Goal: Task Accomplishment & Management: Use online tool/utility

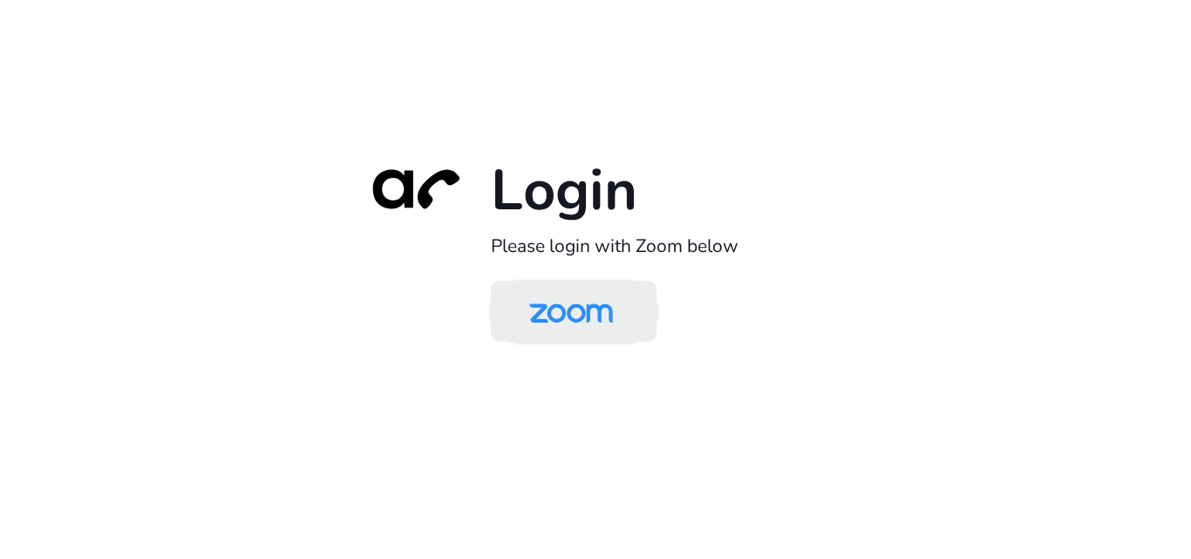
click at [593, 326] on img at bounding box center [571, 312] width 120 height 57
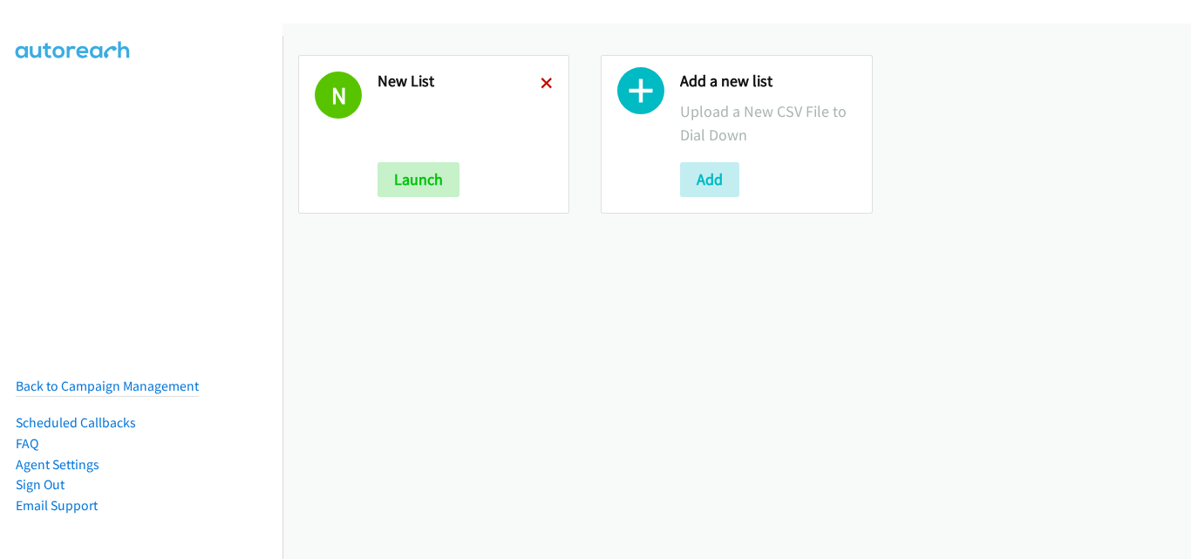
click at [548, 81] on icon at bounding box center [547, 84] width 12 height 12
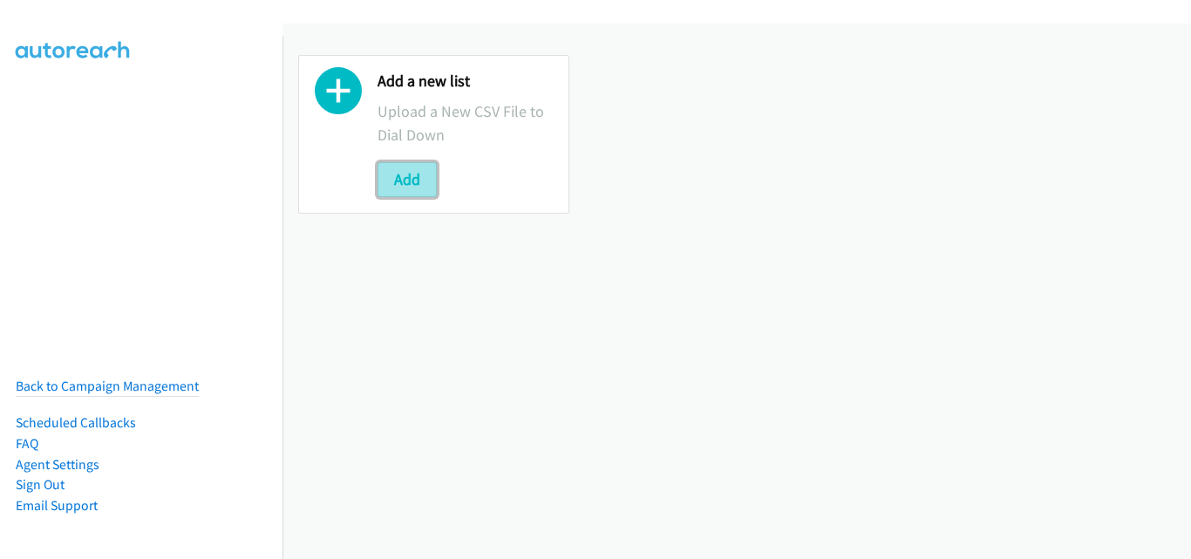
click at [401, 192] on button "Add" at bounding box center [407, 179] width 59 height 35
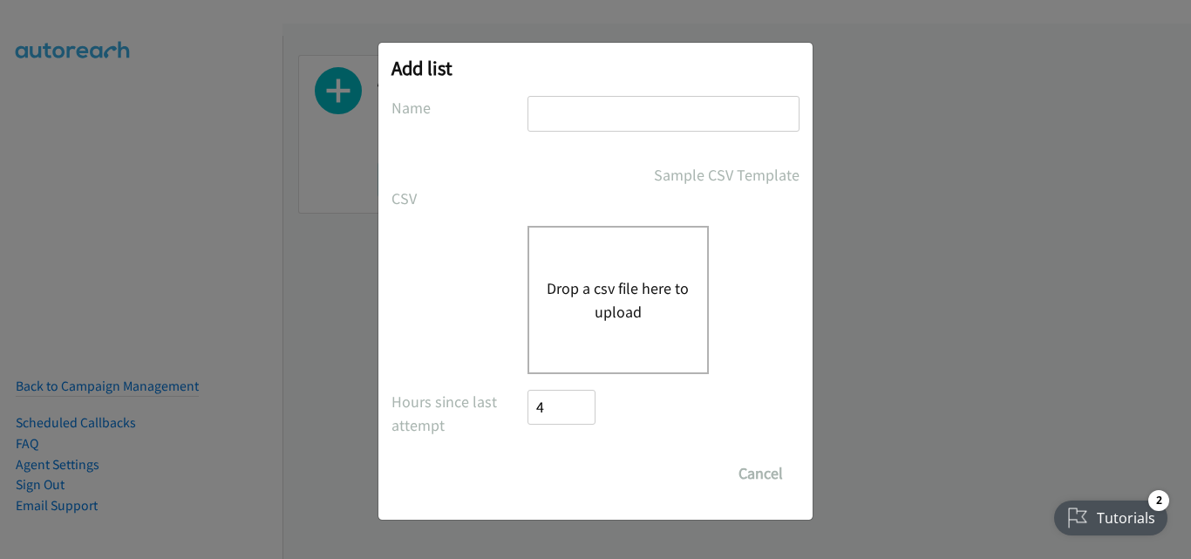
click at [606, 314] on button "Drop a csv file here to upload" at bounding box center [618, 299] width 143 height 47
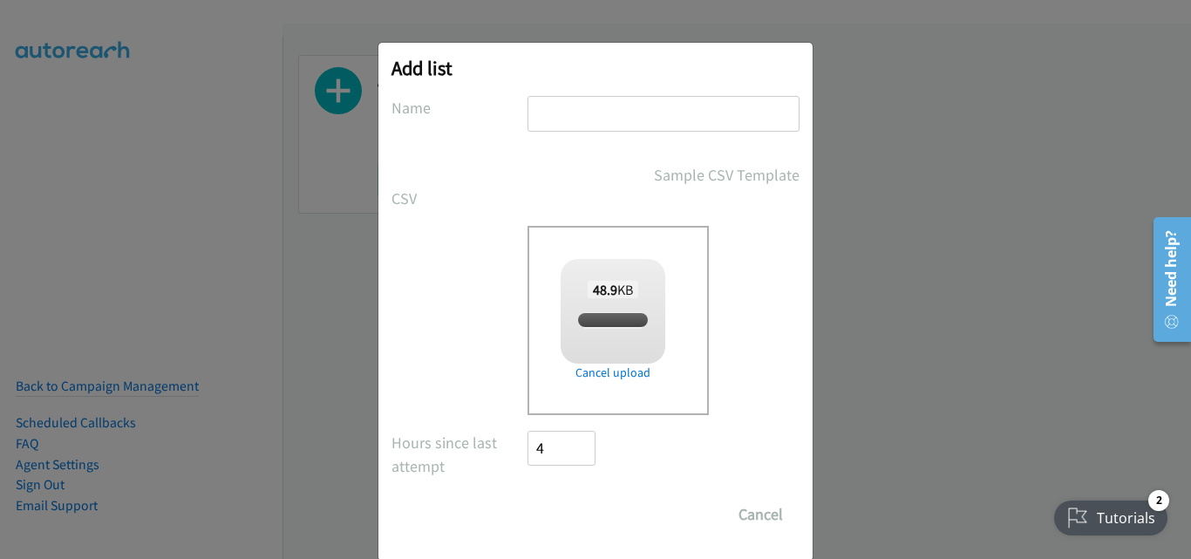
click at [622, 114] on input "text" at bounding box center [663, 114] width 272 height 36
checkbox input "true"
type input "New List"
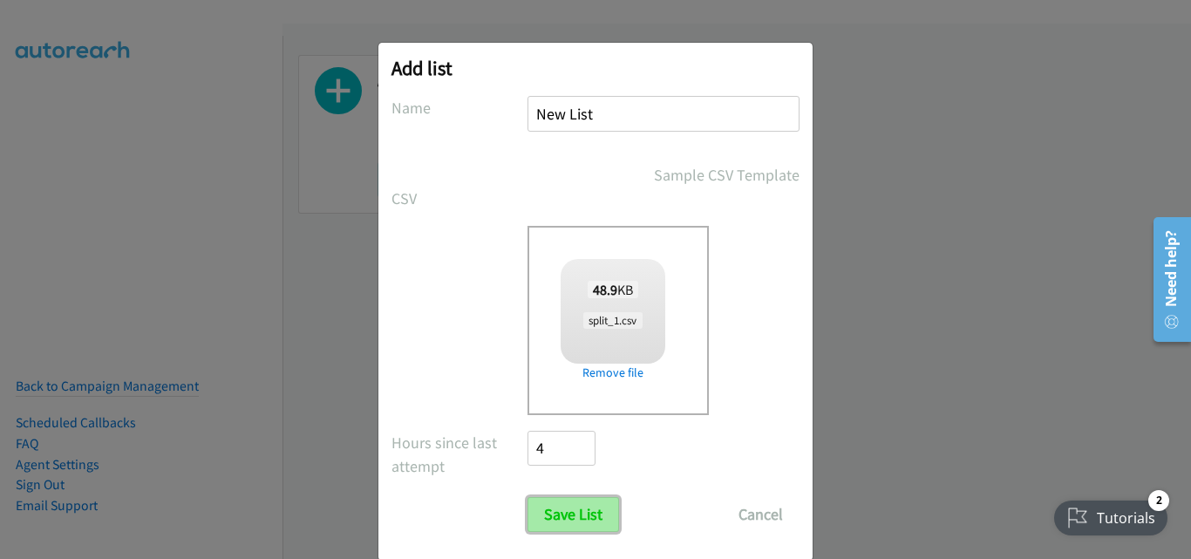
click at [583, 511] on input "Save List" at bounding box center [573, 514] width 92 height 35
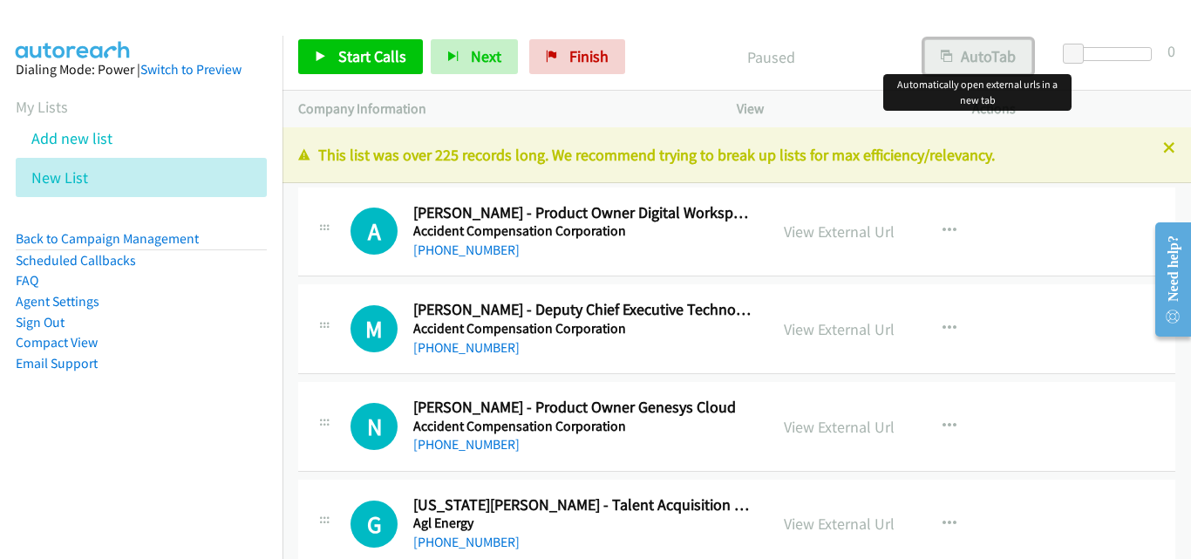
click at [1020, 61] on button "AutoTab" at bounding box center [978, 56] width 108 height 35
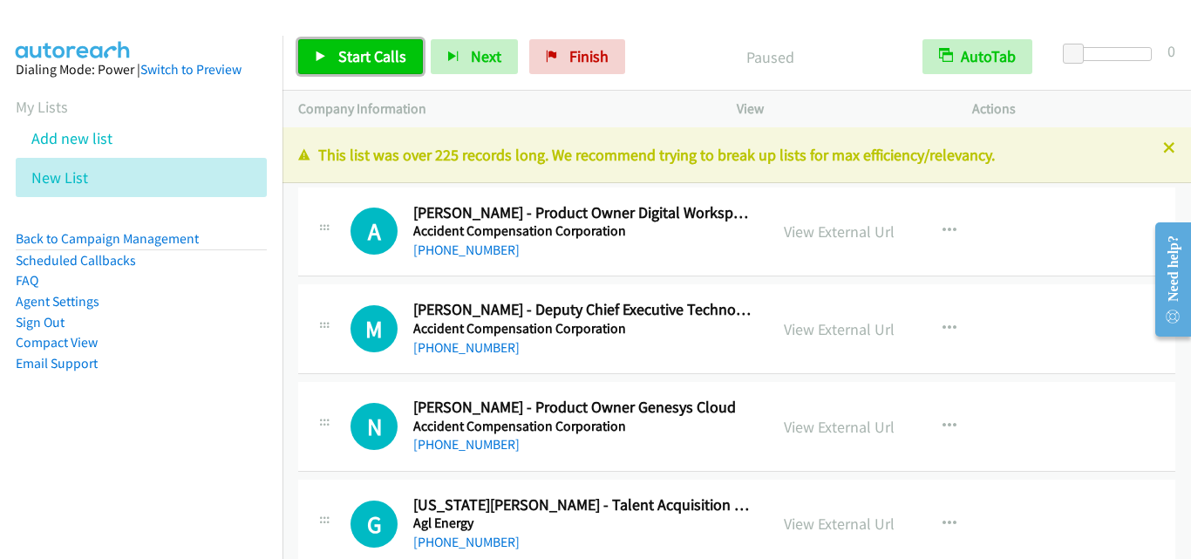
click at [339, 54] on span "Start Calls" at bounding box center [372, 56] width 68 height 20
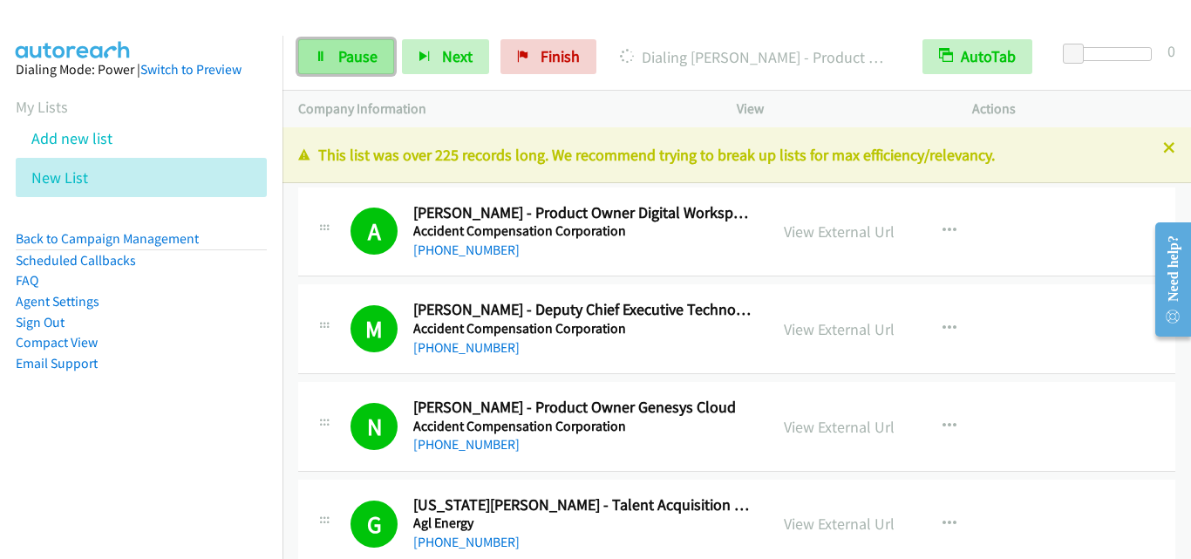
click at [307, 65] on link "Pause" at bounding box center [346, 56] width 96 height 35
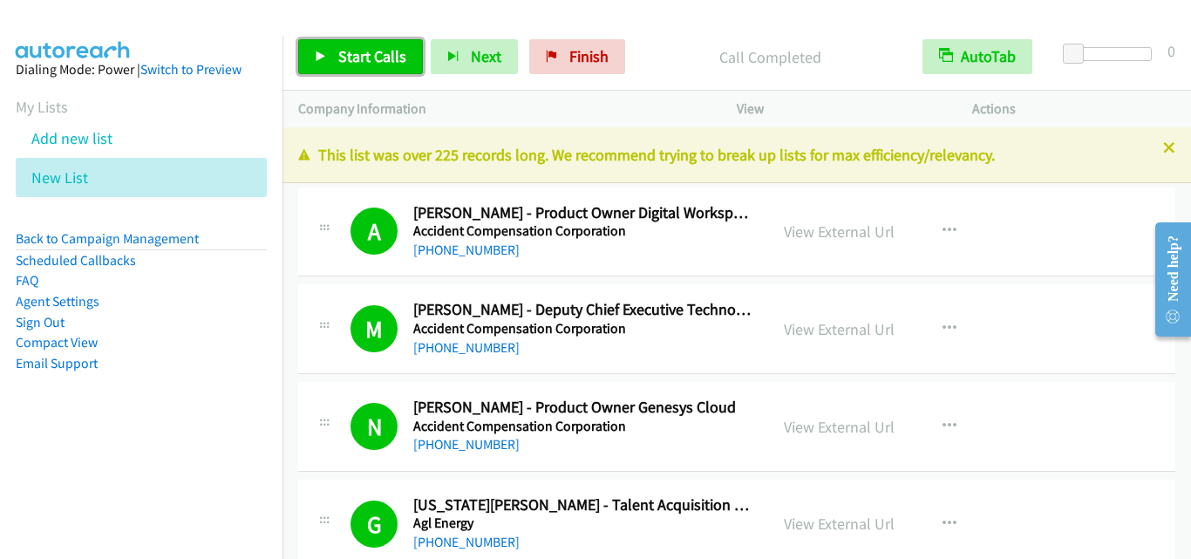
click at [381, 59] on span "Start Calls" at bounding box center [372, 56] width 68 height 20
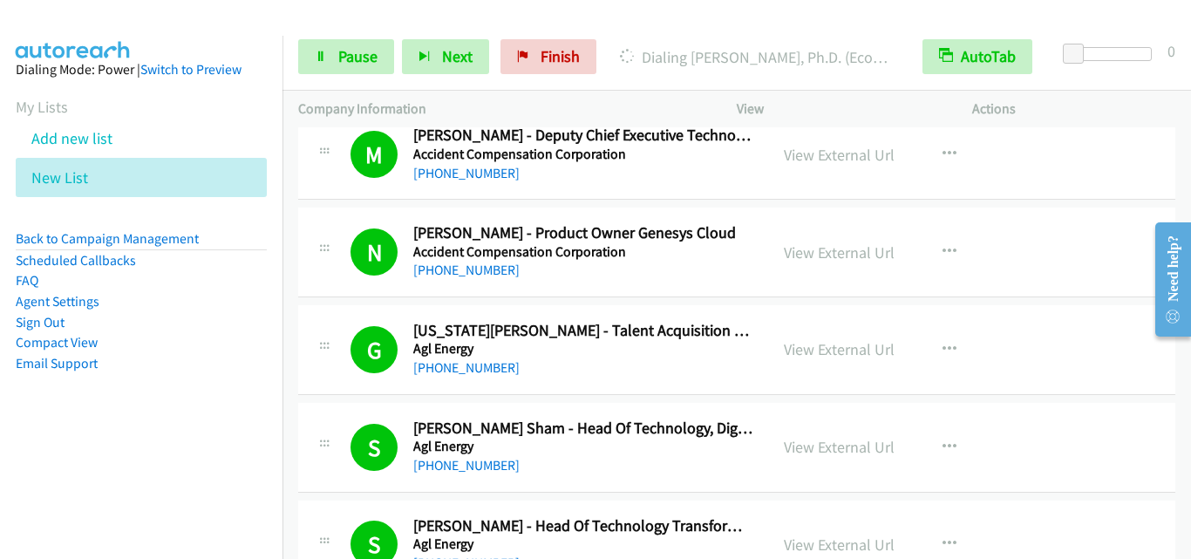
scroll to position [349, 0]
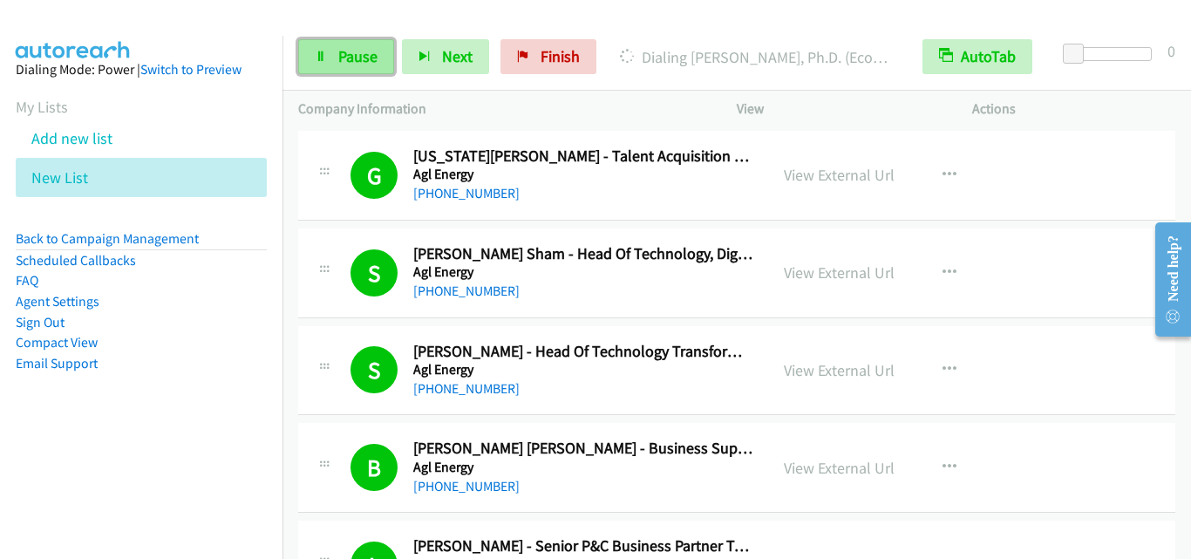
click at [318, 56] on icon at bounding box center [321, 57] width 12 height 12
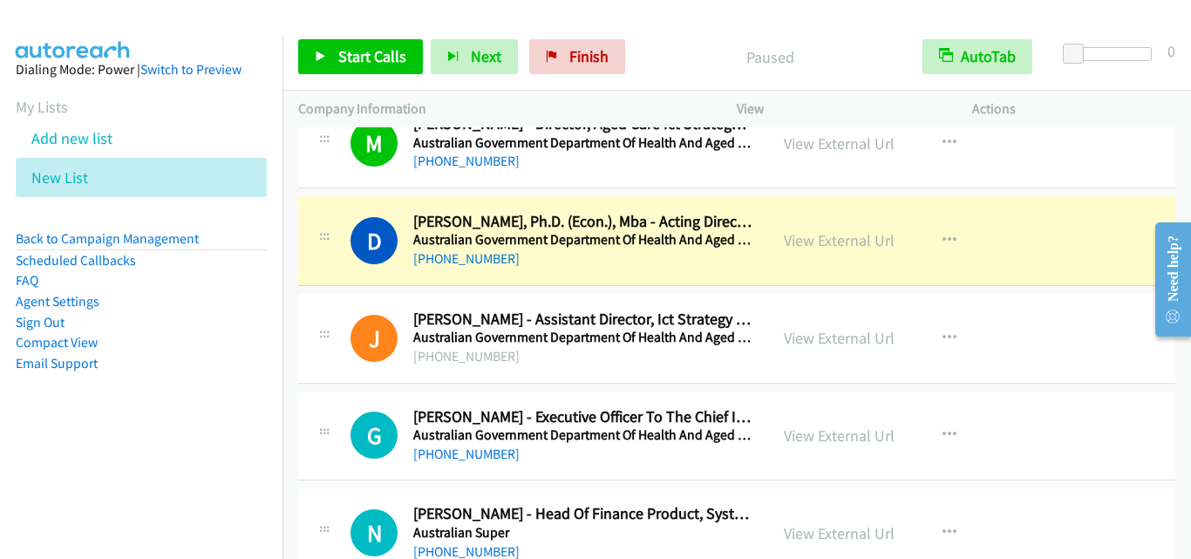
scroll to position [3400, 0]
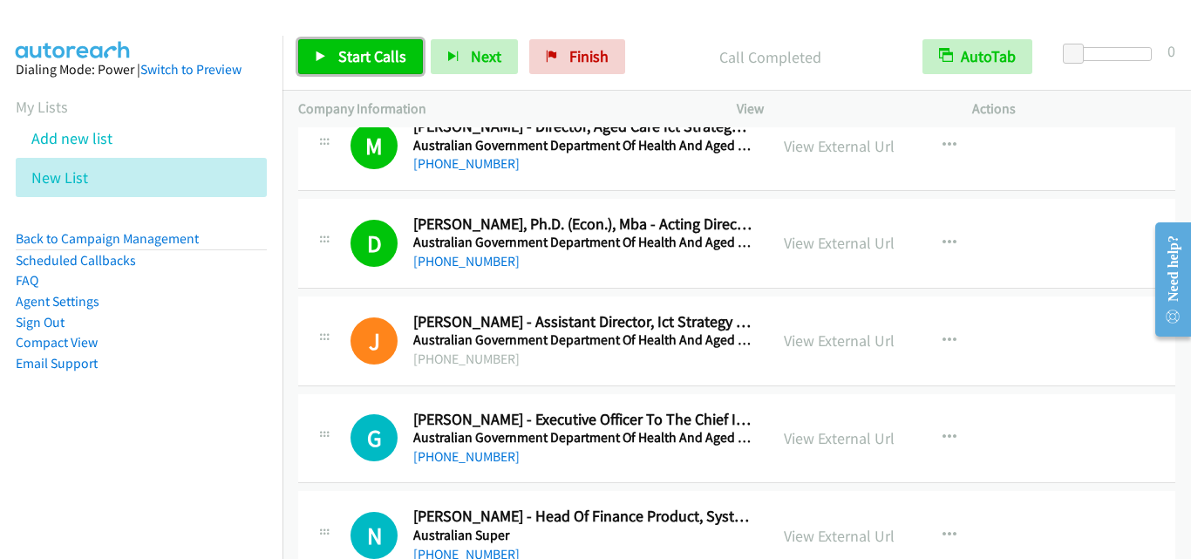
click at [359, 44] on link "Start Calls" at bounding box center [360, 56] width 125 height 35
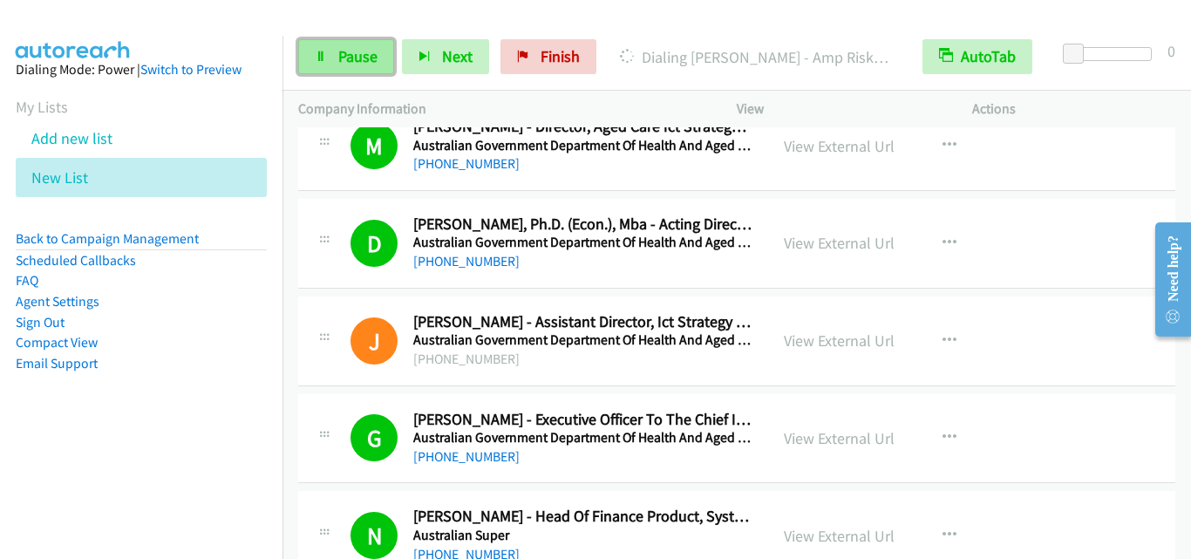
click at [356, 59] on span "Pause" at bounding box center [357, 56] width 39 height 20
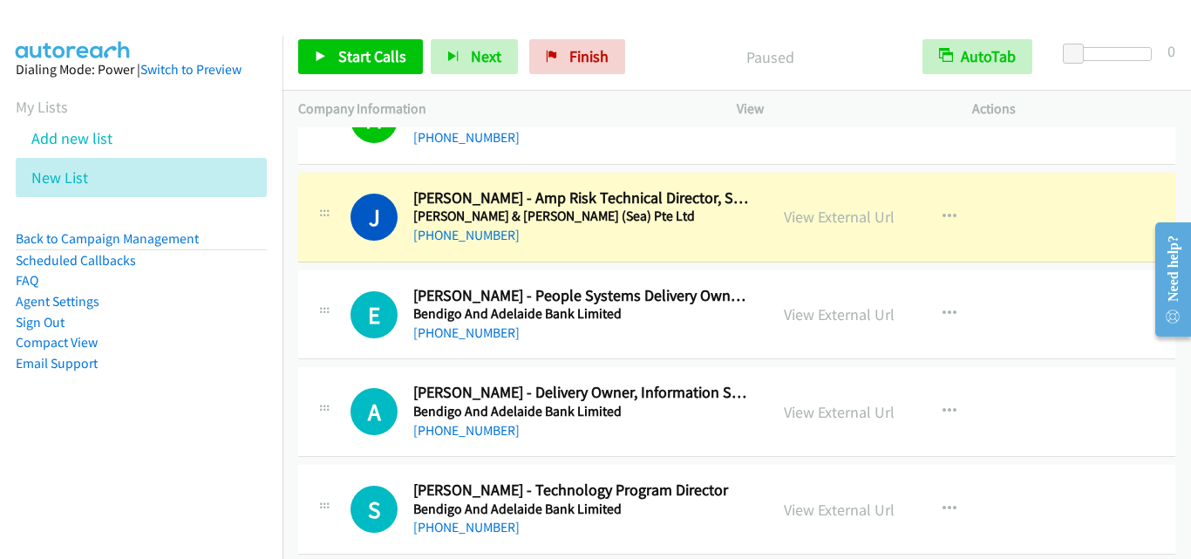
scroll to position [4010, 0]
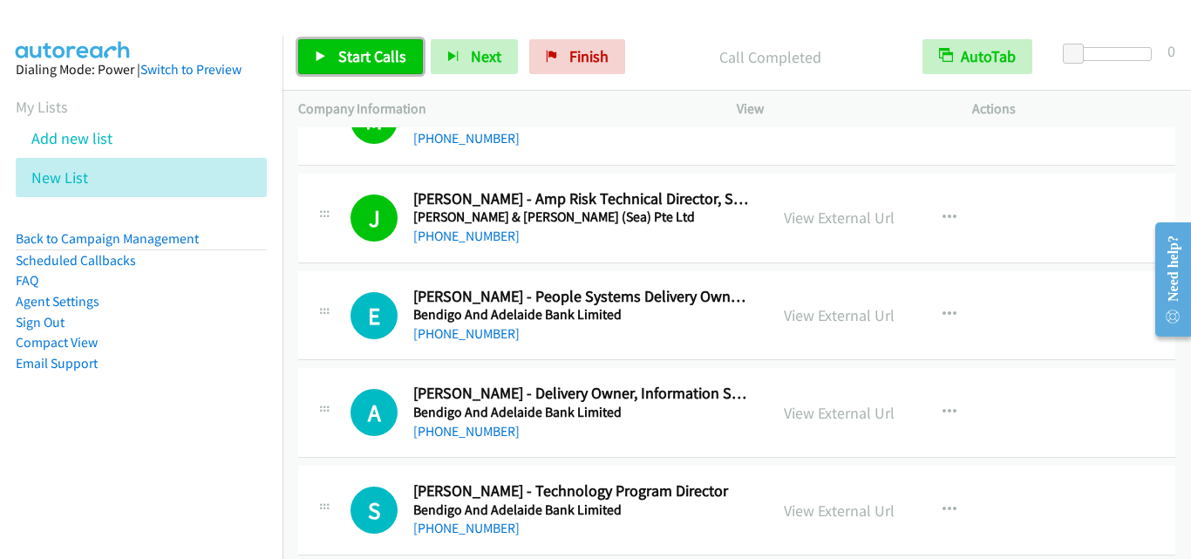
click at [385, 63] on span "Start Calls" at bounding box center [372, 56] width 68 height 20
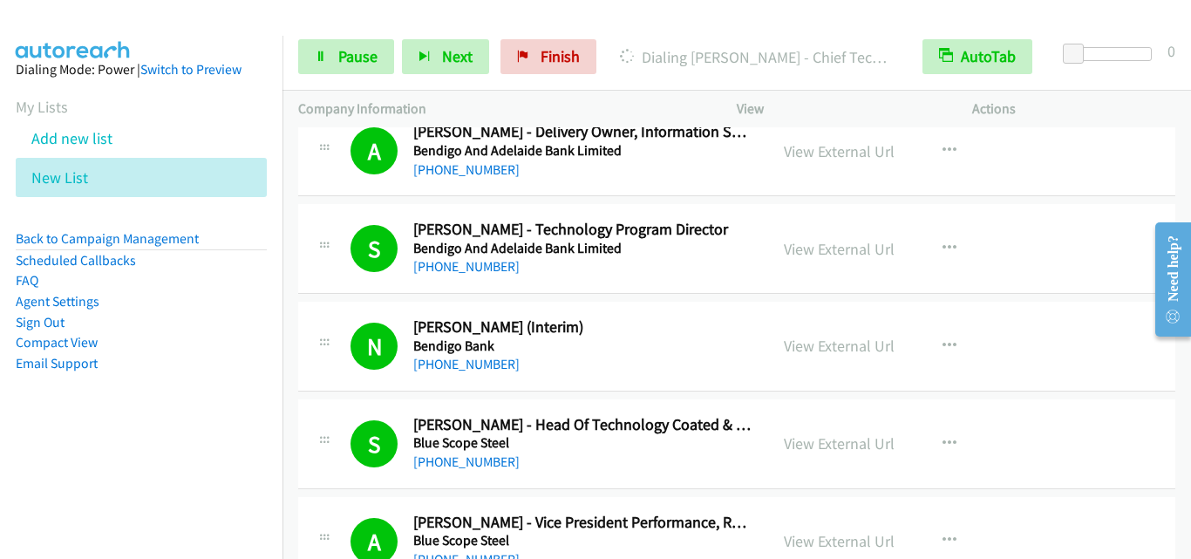
scroll to position [4446, 0]
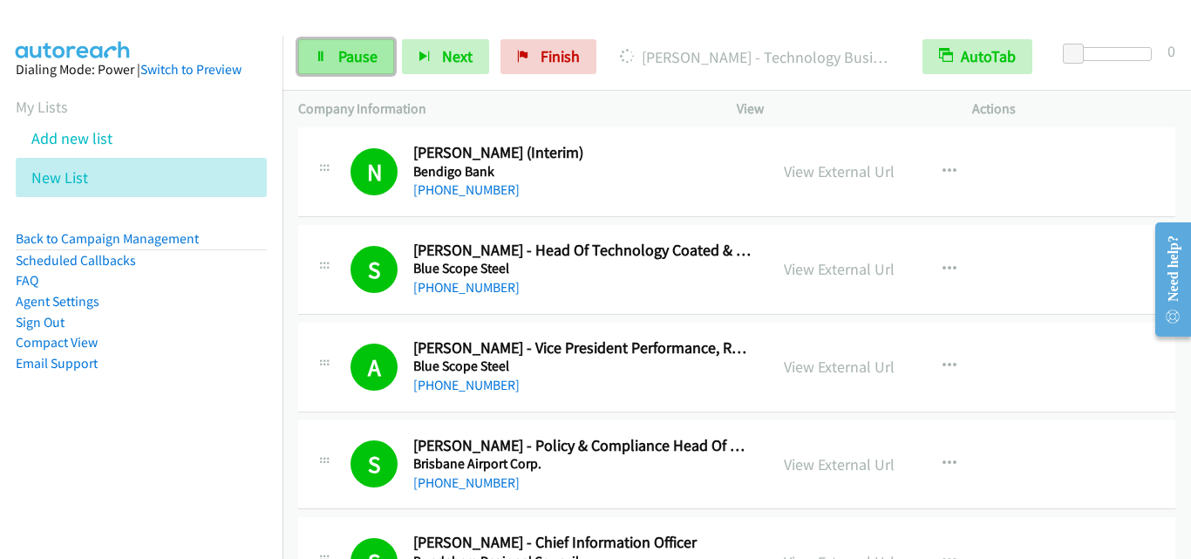
click at [359, 61] on span "Pause" at bounding box center [357, 56] width 39 height 20
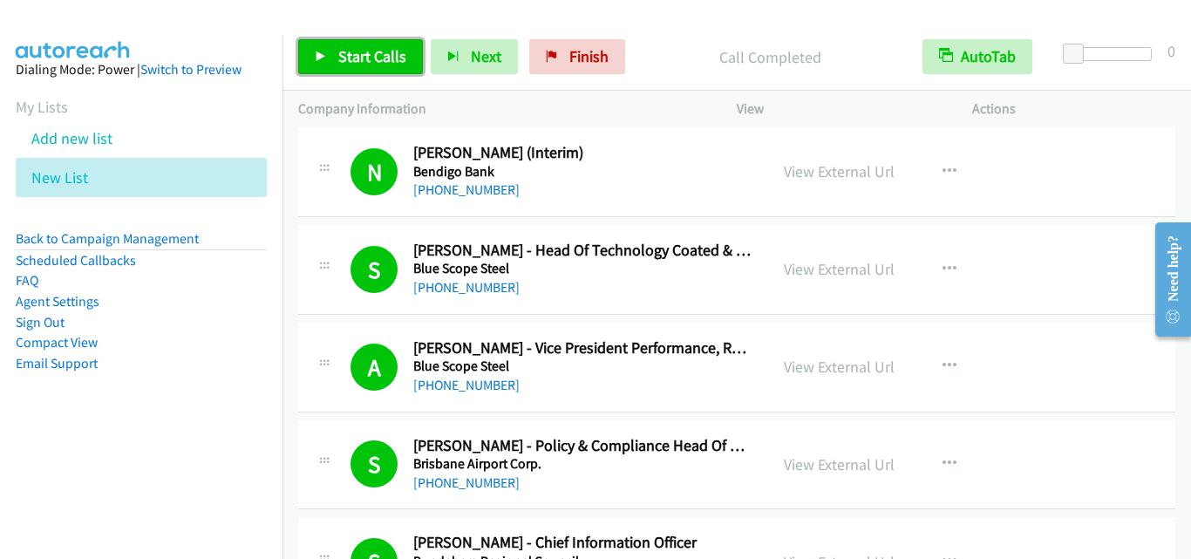
click at [384, 41] on link "Start Calls" at bounding box center [360, 56] width 125 height 35
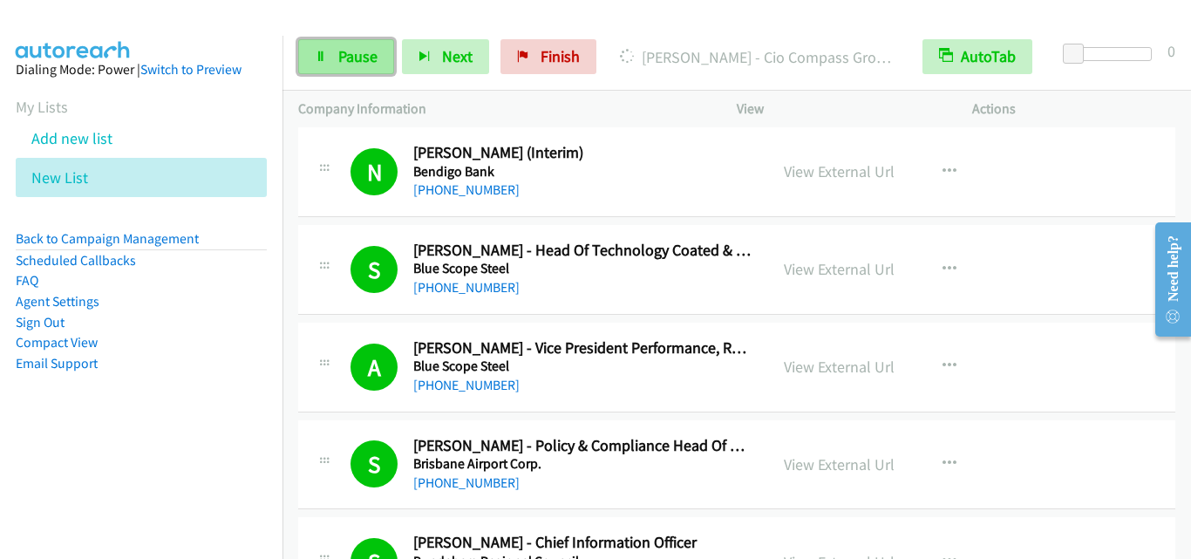
click at [340, 43] on link "Pause" at bounding box center [346, 56] width 96 height 35
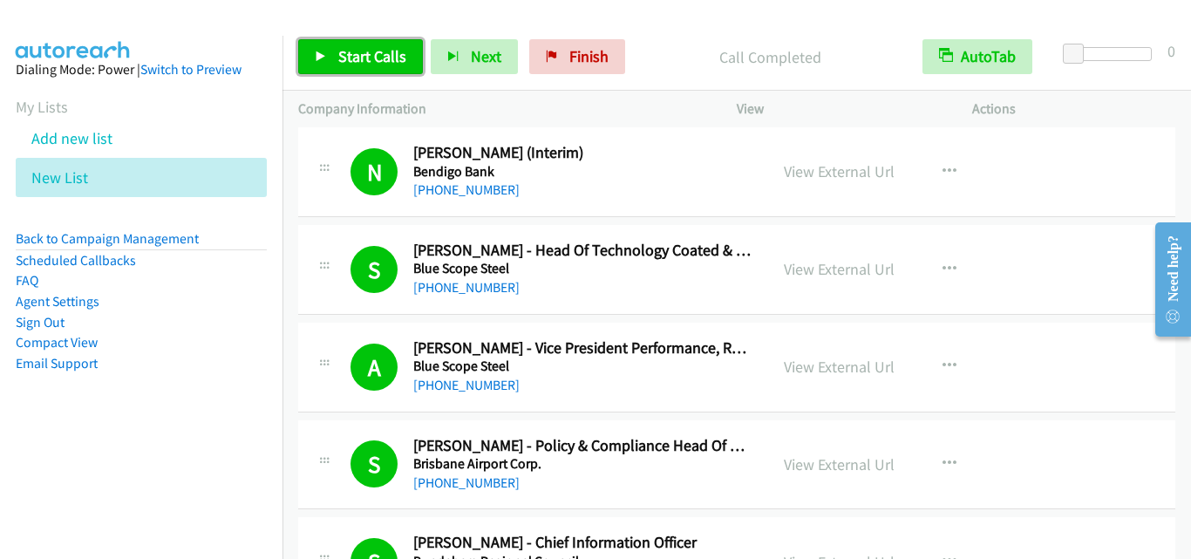
click at [400, 62] on span "Start Calls" at bounding box center [372, 56] width 68 height 20
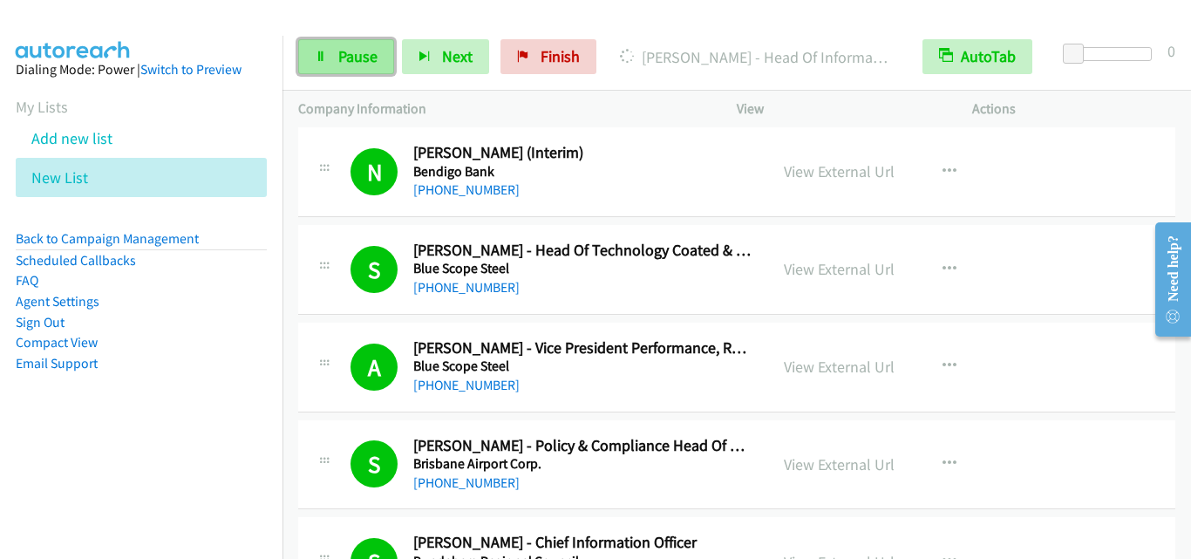
click at [333, 47] on link "Pause" at bounding box center [346, 56] width 96 height 35
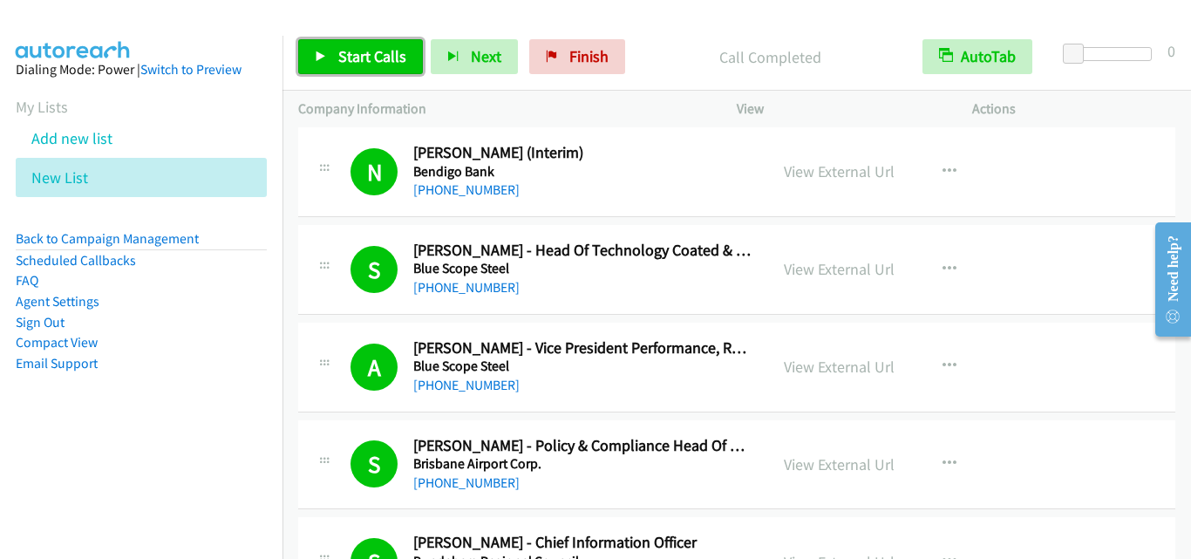
click at [388, 46] on span "Start Calls" at bounding box center [372, 56] width 68 height 20
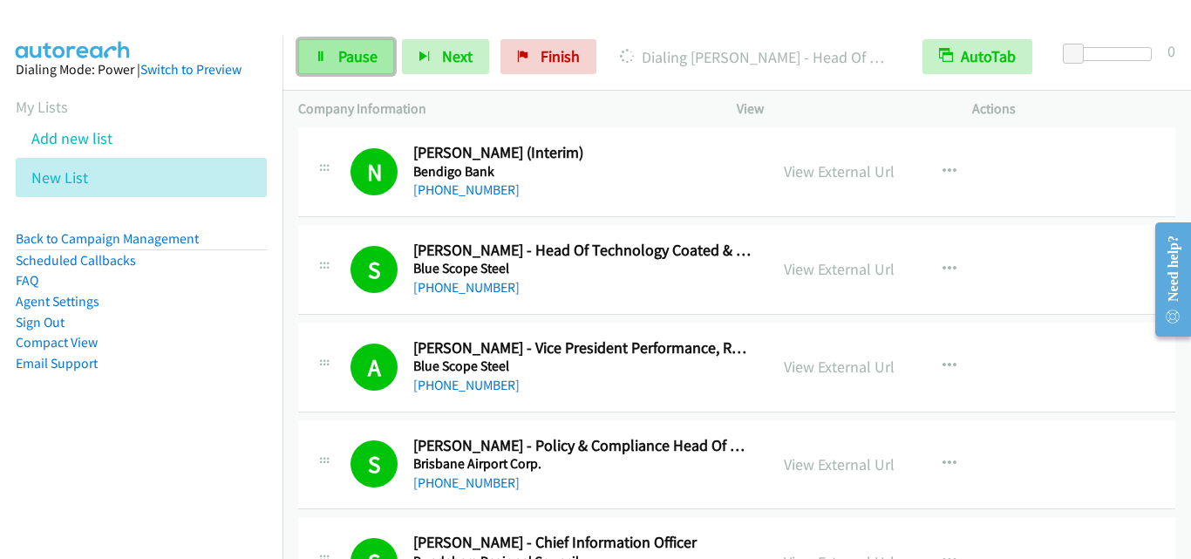
click at [337, 51] on link "Pause" at bounding box center [346, 56] width 96 height 35
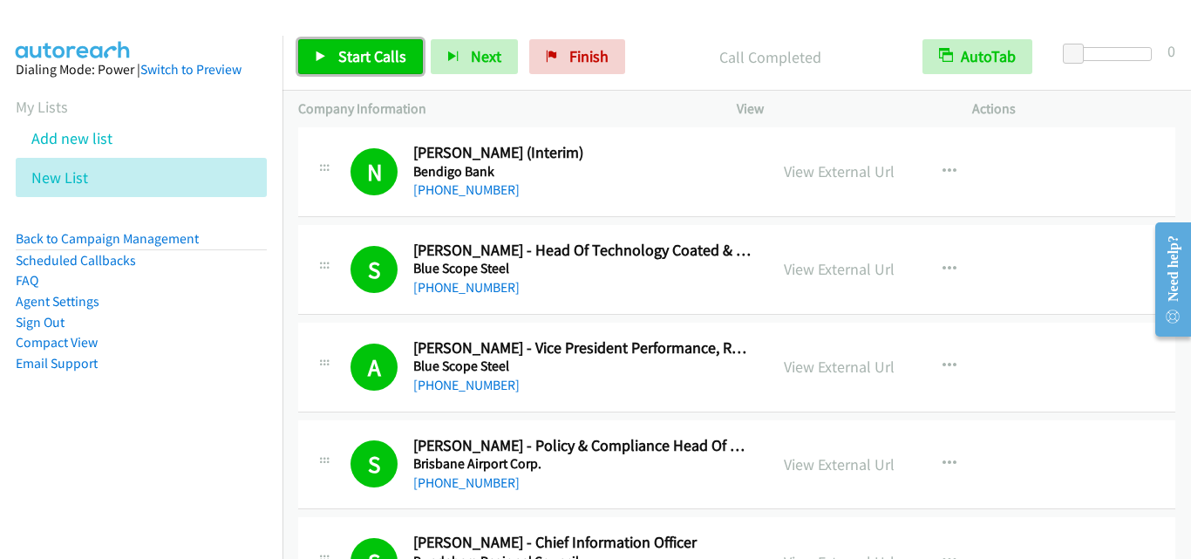
click at [366, 65] on span "Start Calls" at bounding box center [372, 56] width 68 height 20
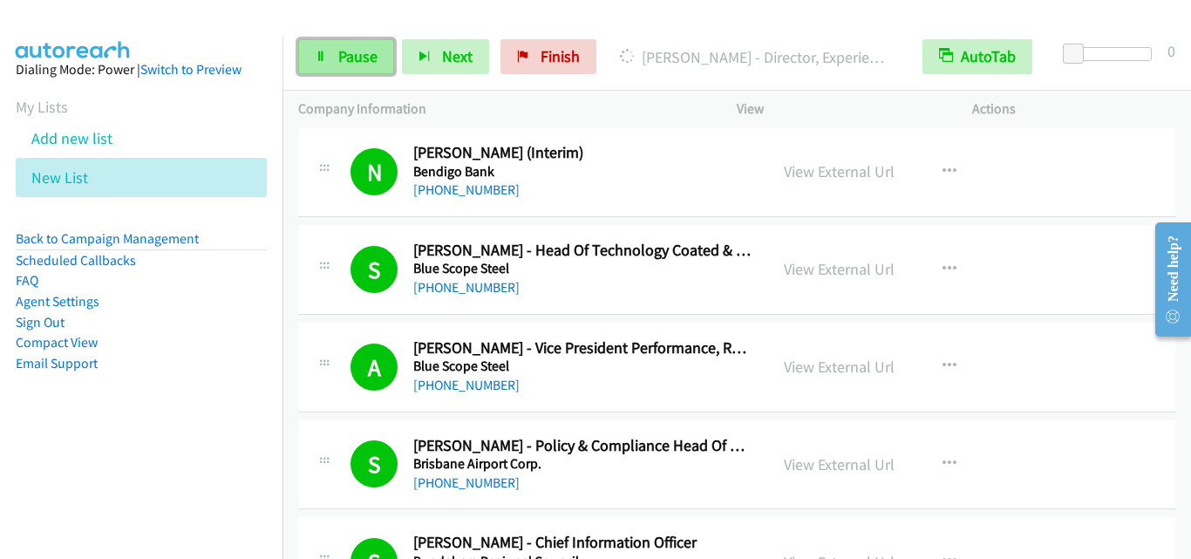
click at [357, 53] on span "Pause" at bounding box center [357, 56] width 39 height 20
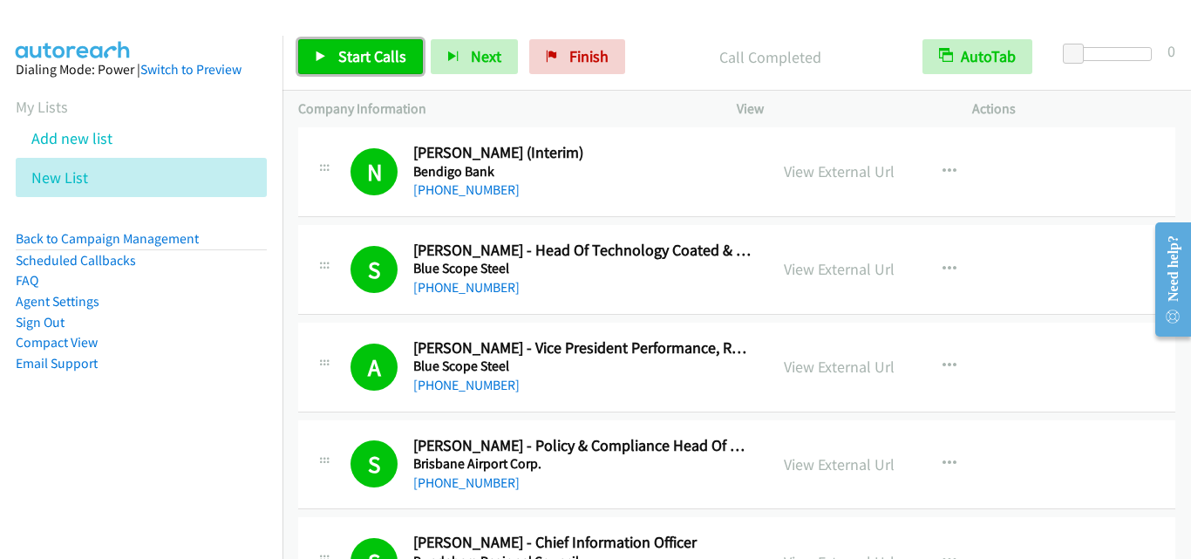
click at [370, 71] on link "Start Calls" at bounding box center [360, 56] width 125 height 35
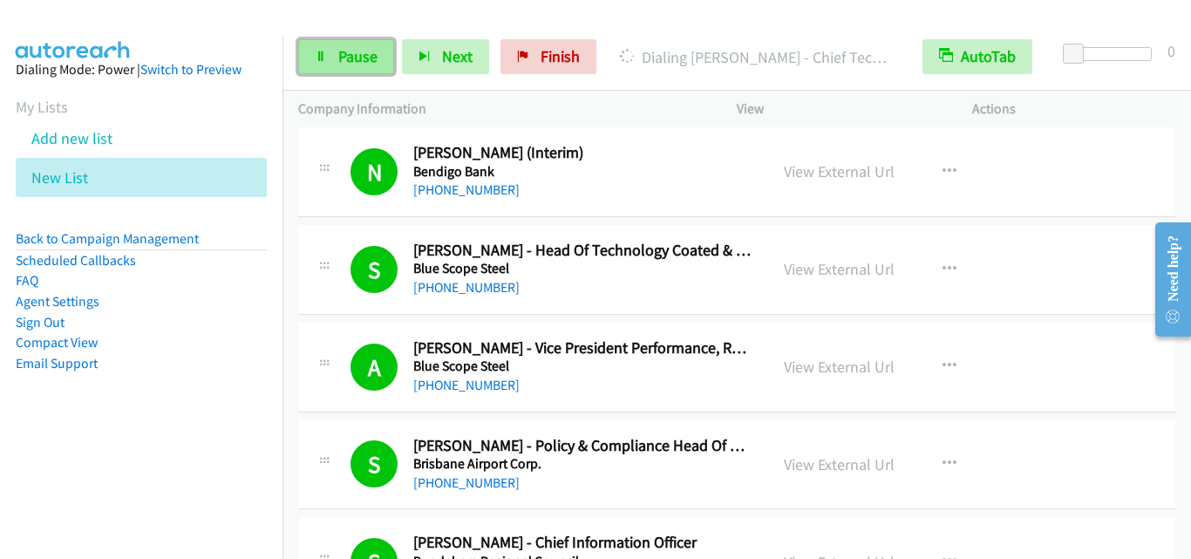
click at [371, 70] on link "Pause" at bounding box center [346, 56] width 96 height 35
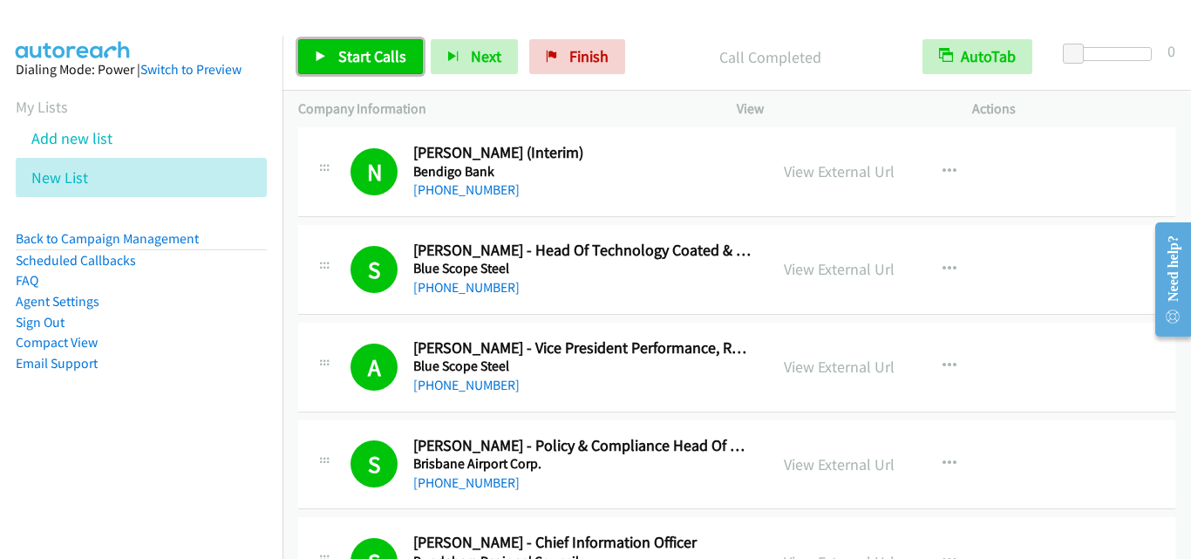
click at [389, 53] on span "Start Calls" at bounding box center [372, 56] width 68 height 20
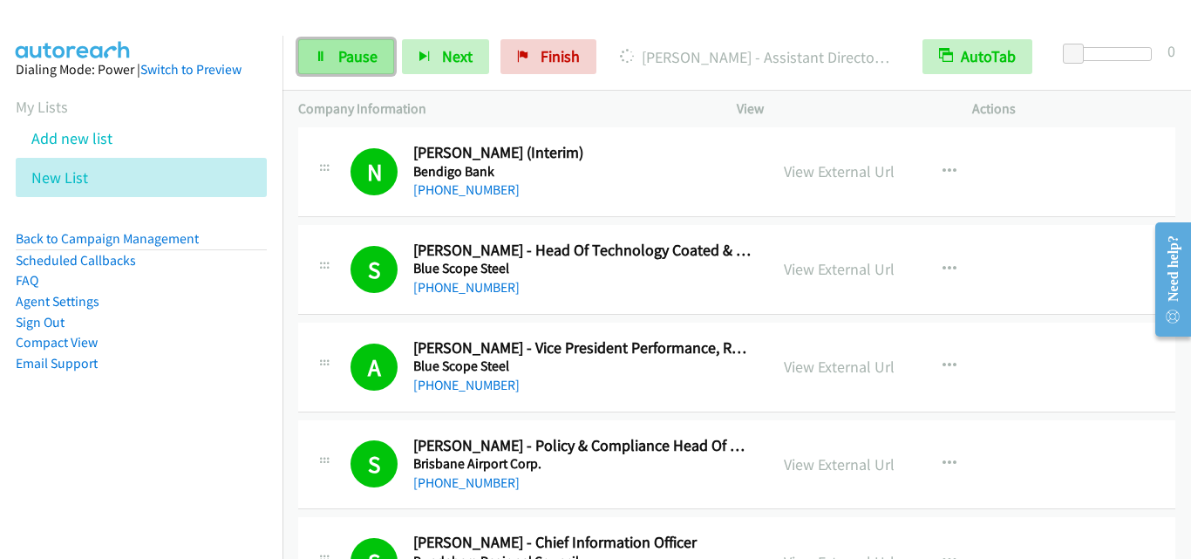
click at [350, 51] on span "Pause" at bounding box center [357, 56] width 39 height 20
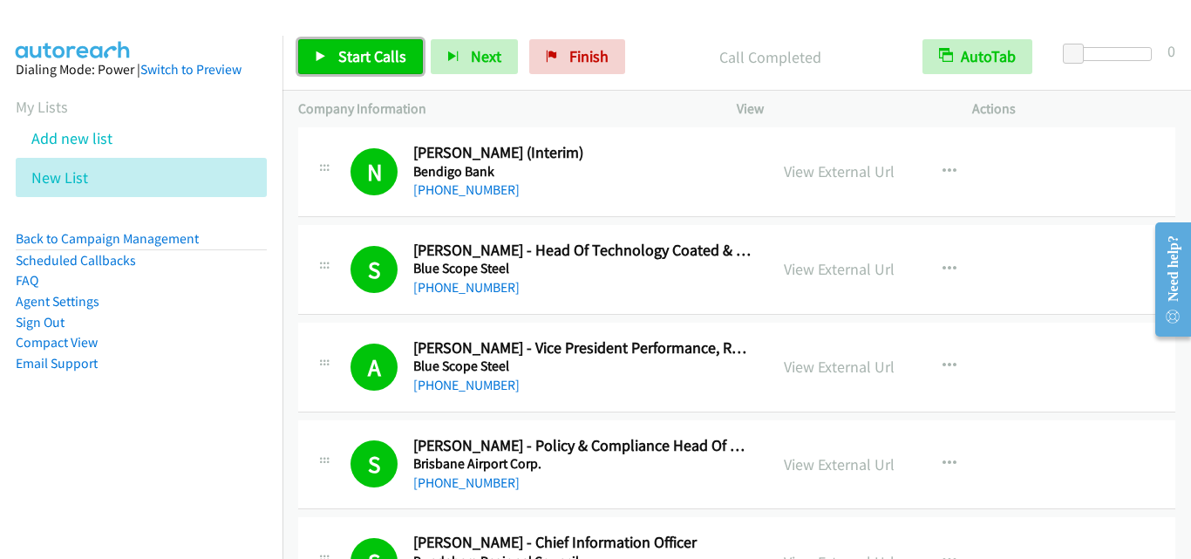
click at [381, 58] on span "Start Calls" at bounding box center [372, 56] width 68 height 20
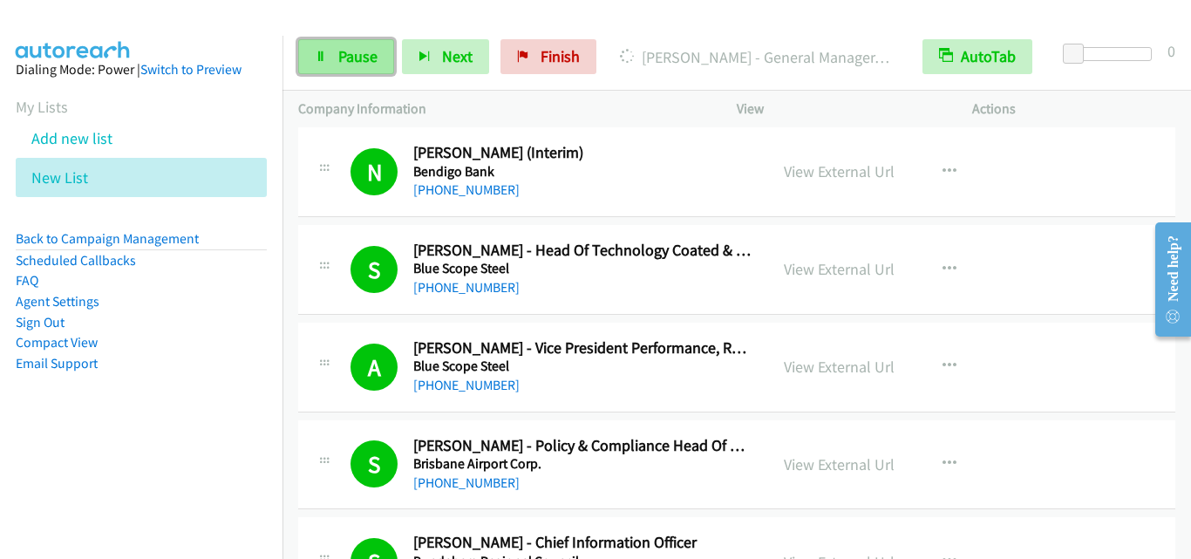
click at [350, 52] on span "Pause" at bounding box center [357, 56] width 39 height 20
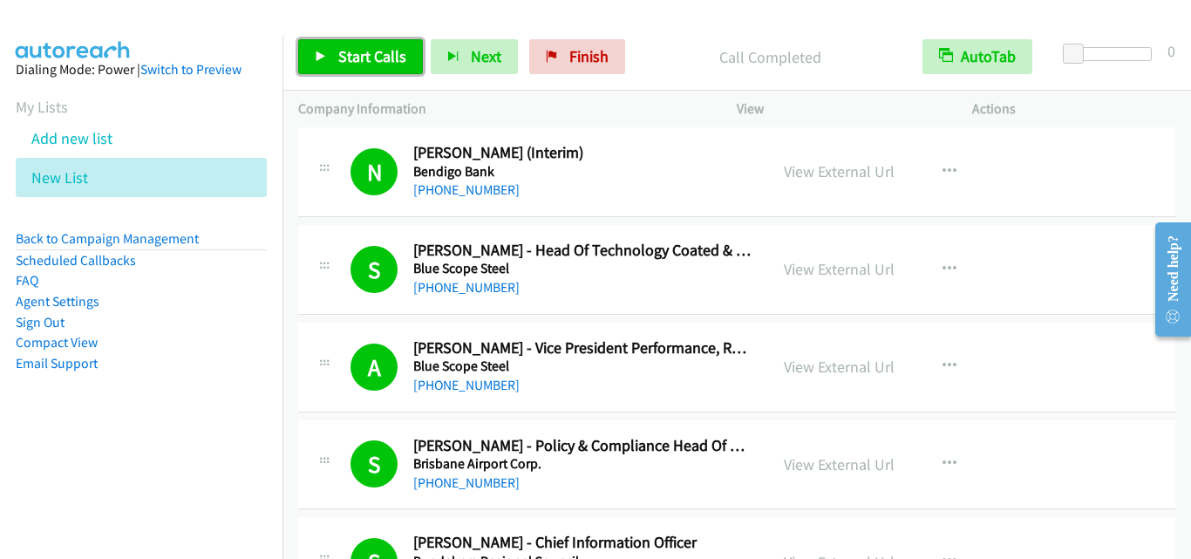
click at [373, 56] on span "Start Calls" at bounding box center [372, 56] width 68 height 20
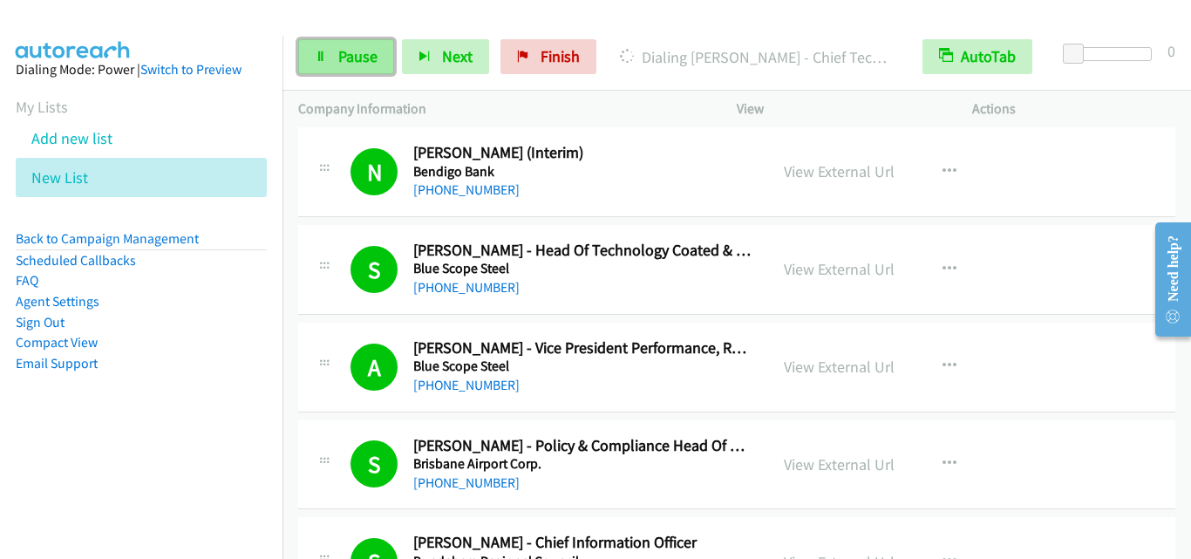
click at [378, 53] on link "Pause" at bounding box center [346, 56] width 96 height 35
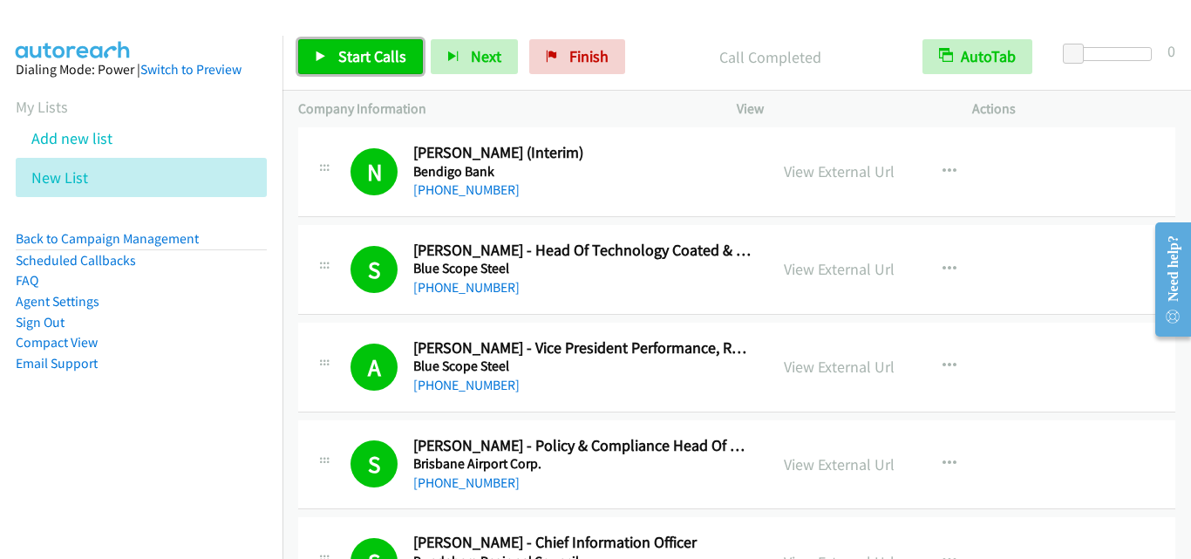
click at [345, 45] on link "Start Calls" at bounding box center [360, 56] width 125 height 35
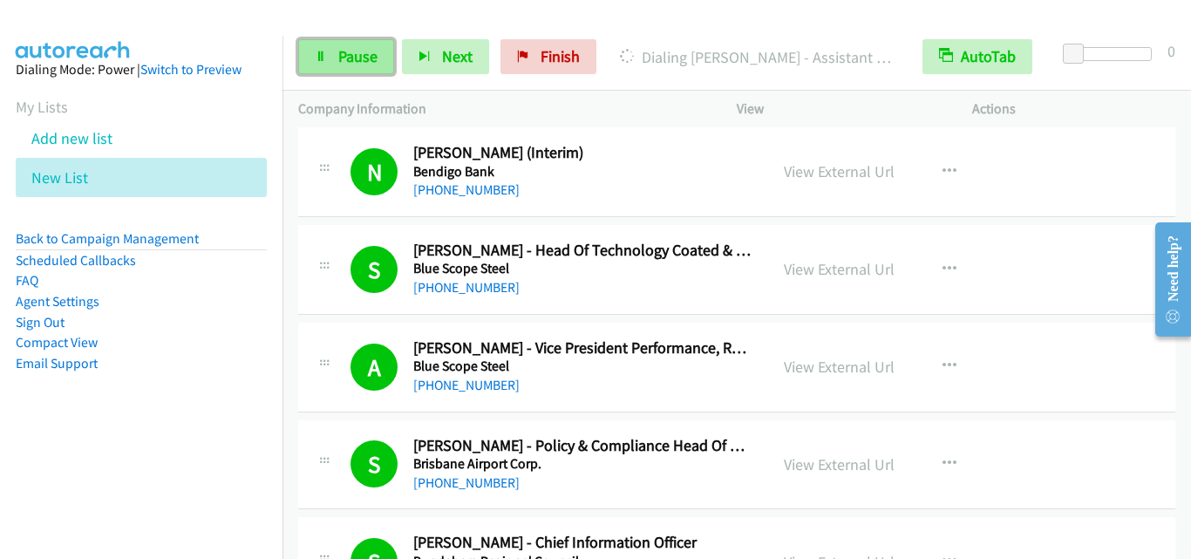
click at [354, 60] on span "Pause" at bounding box center [357, 56] width 39 height 20
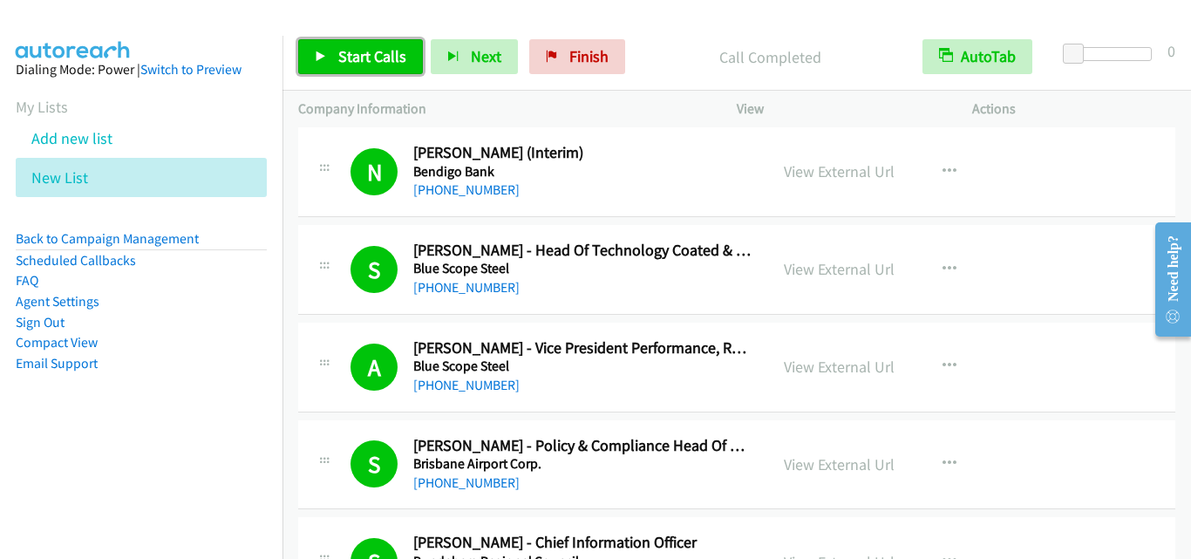
click at [341, 62] on span "Start Calls" at bounding box center [372, 56] width 68 height 20
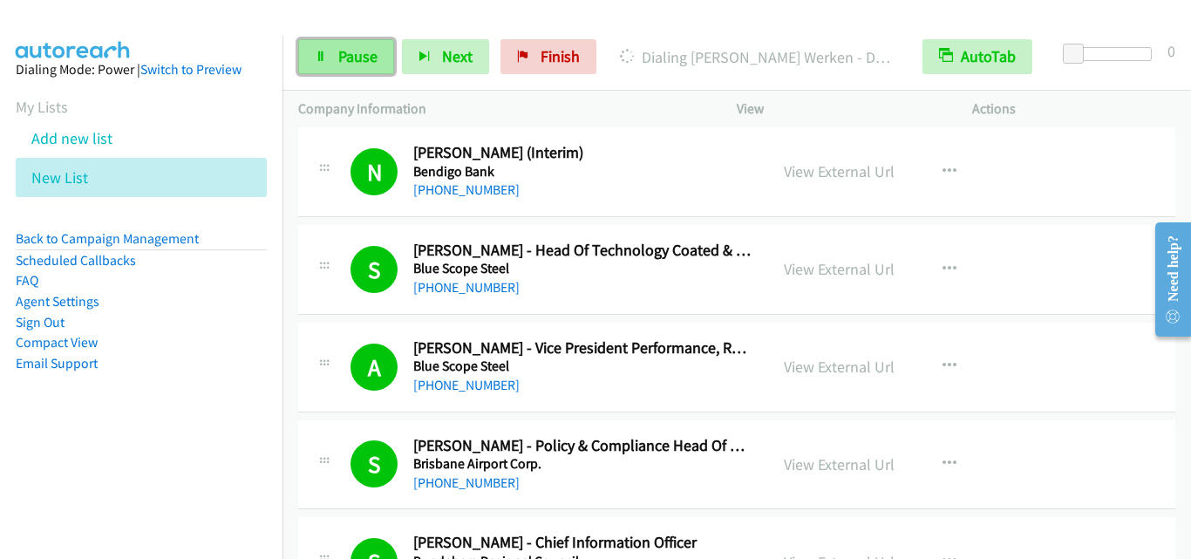
click at [354, 52] on span "Pause" at bounding box center [357, 56] width 39 height 20
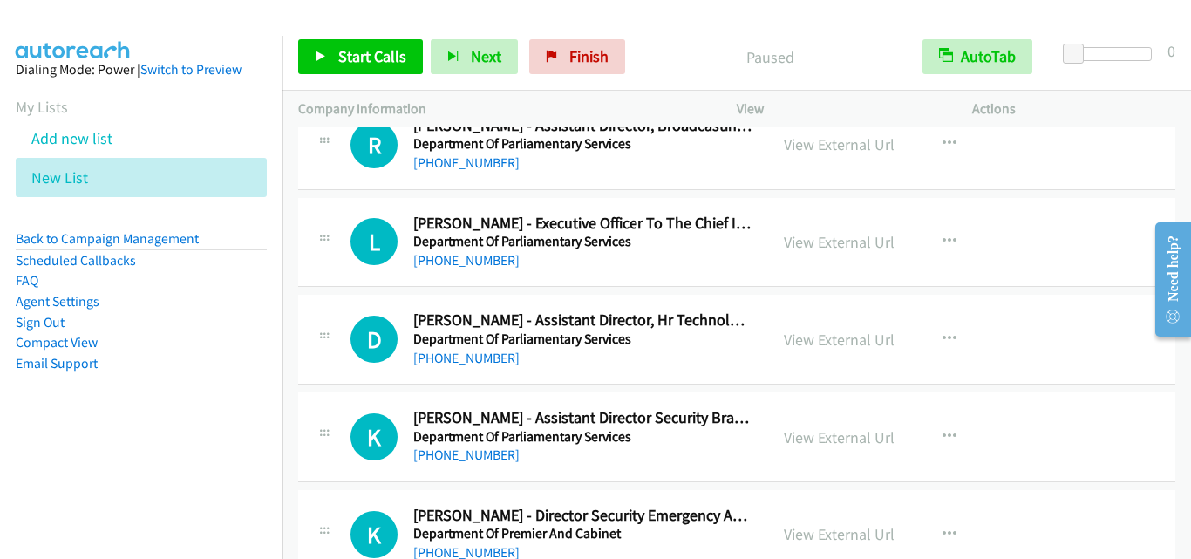
scroll to position [12206, 0]
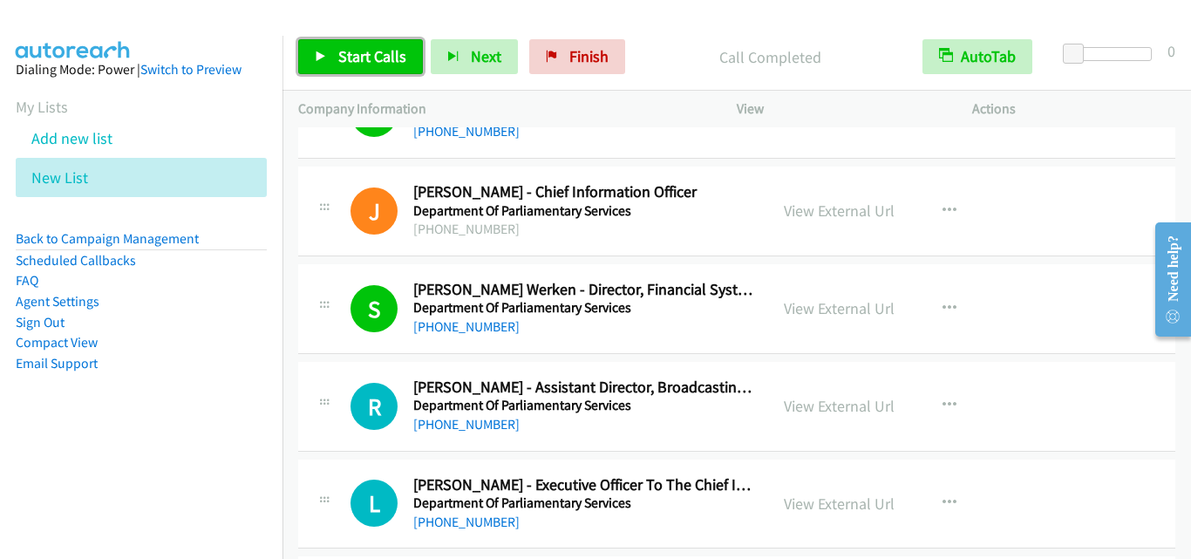
click at [381, 54] on span "Start Calls" at bounding box center [372, 56] width 68 height 20
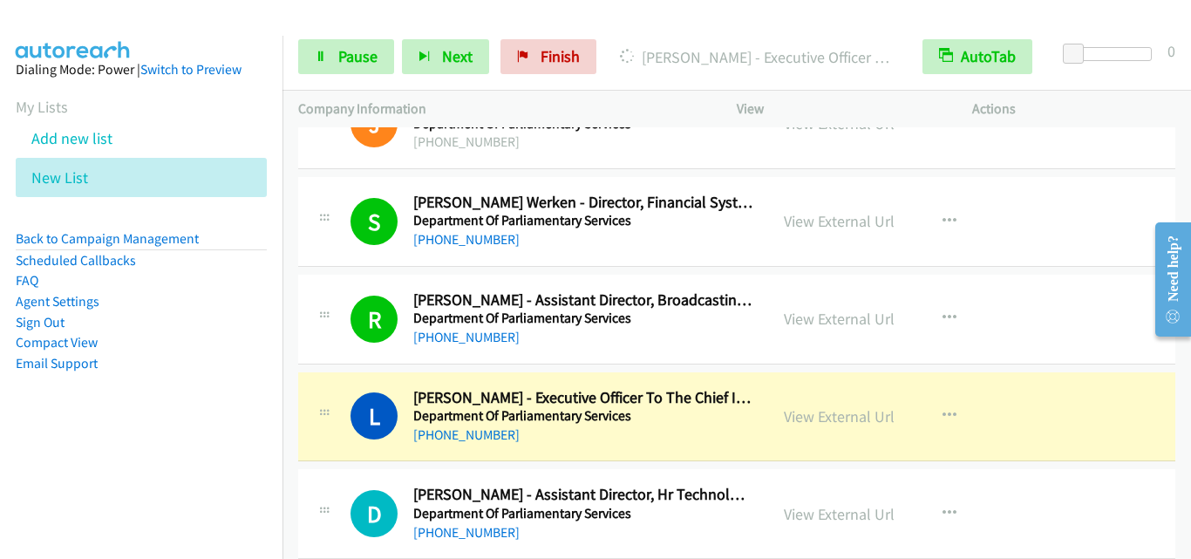
scroll to position [12380, 0]
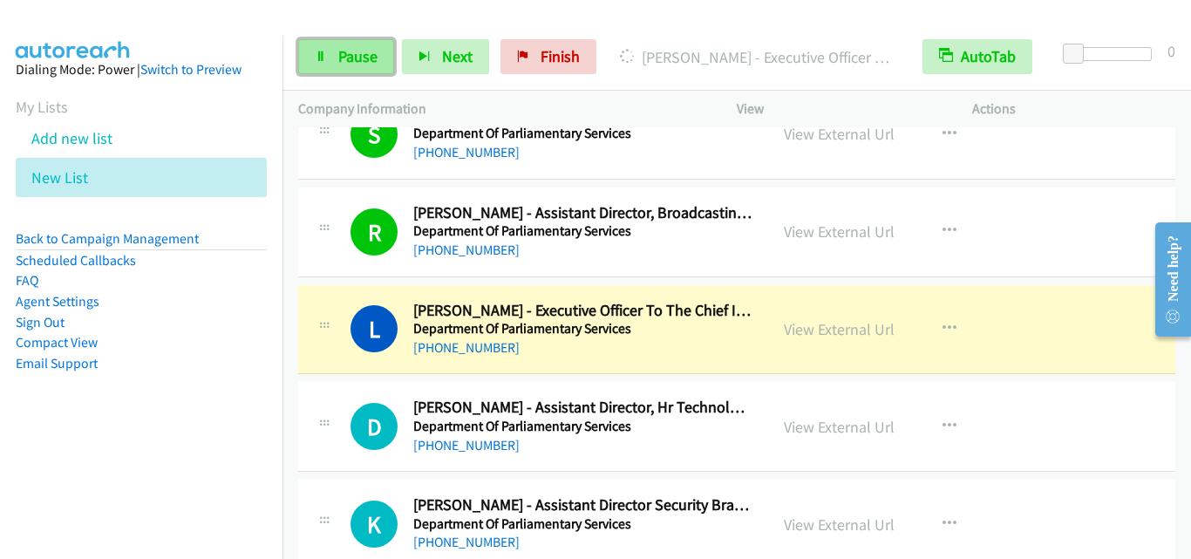
click at [335, 51] on link "Pause" at bounding box center [346, 56] width 96 height 35
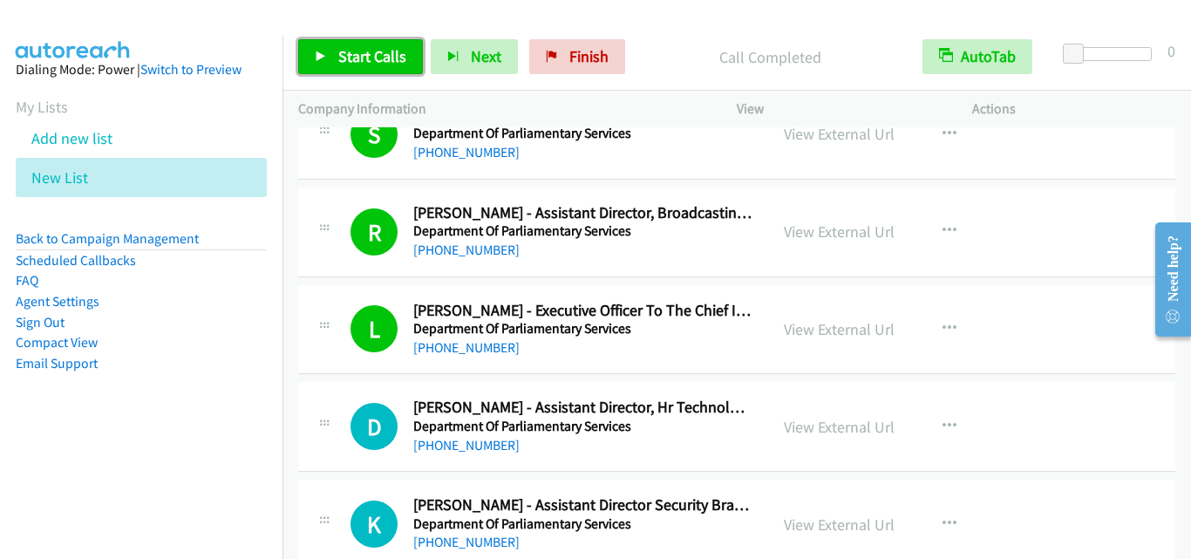
click at [338, 39] on link "Start Calls" at bounding box center [360, 56] width 125 height 35
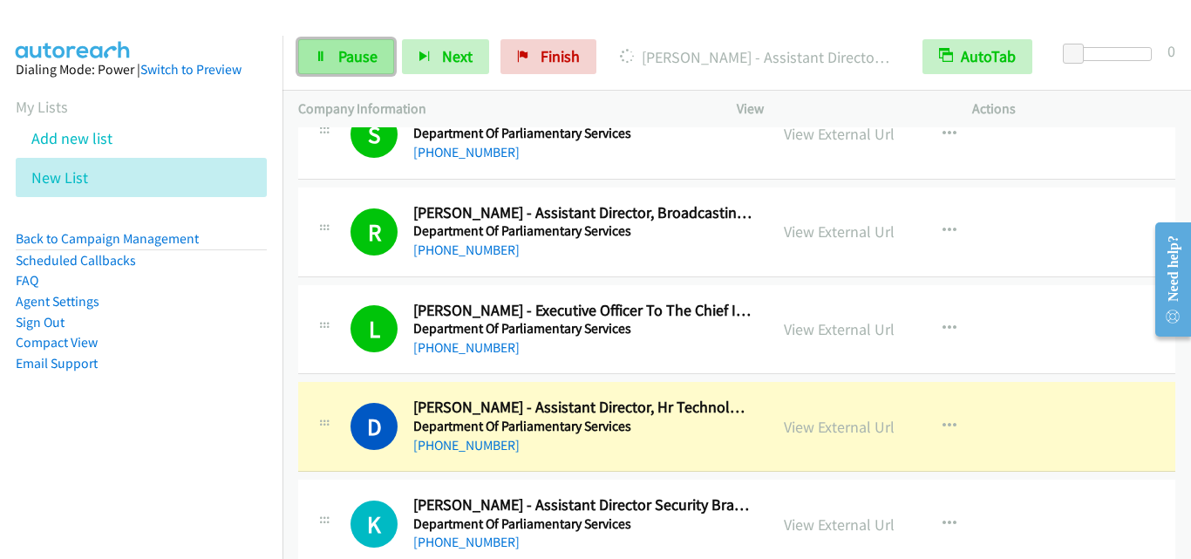
click at [335, 64] on link "Pause" at bounding box center [346, 56] width 96 height 35
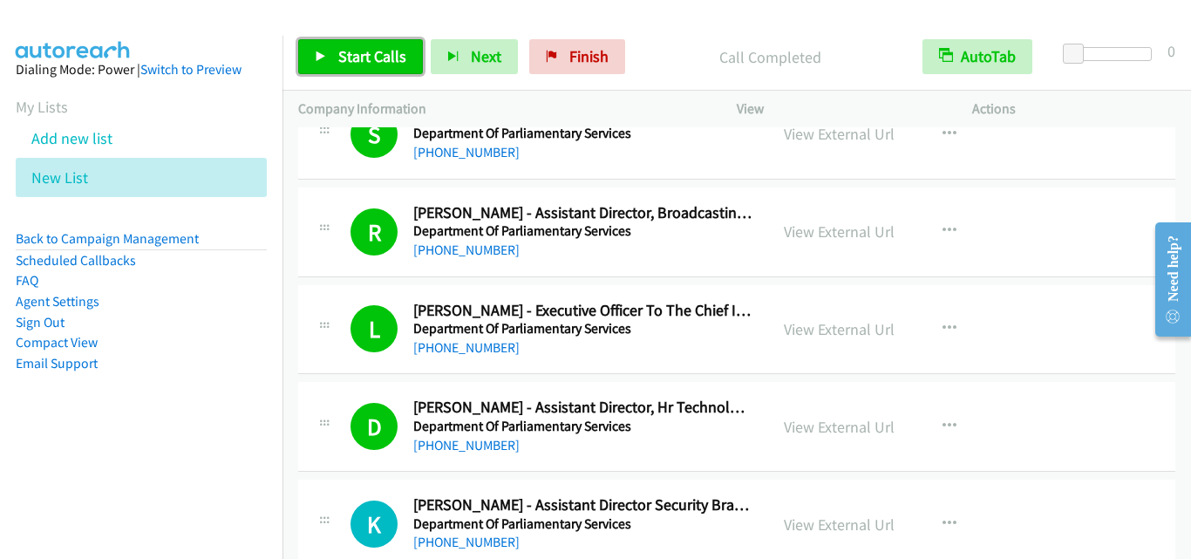
click at [372, 57] on span "Start Calls" at bounding box center [372, 56] width 68 height 20
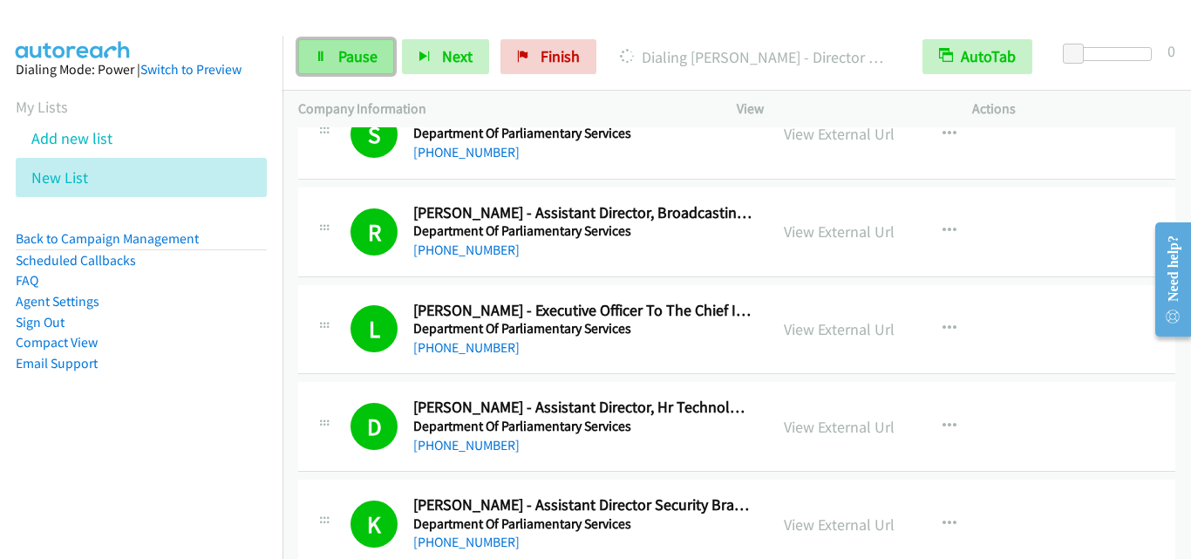
click at [363, 51] on span "Pause" at bounding box center [357, 56] width 39 height 20
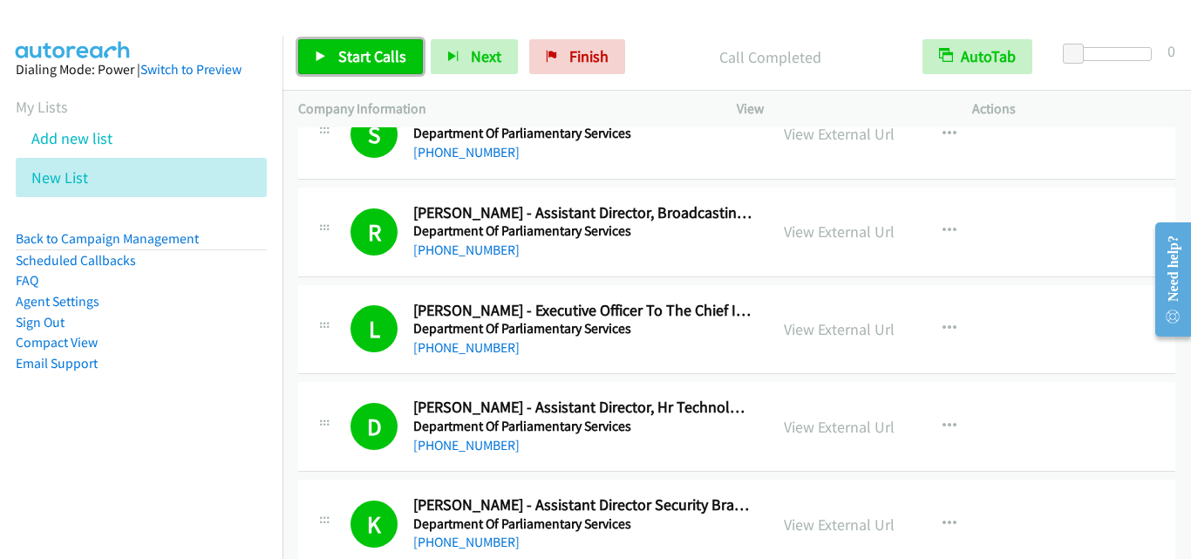
click at [375, 62] on span "Start Calls" at bounding box center [372, 56] width 68 height 20
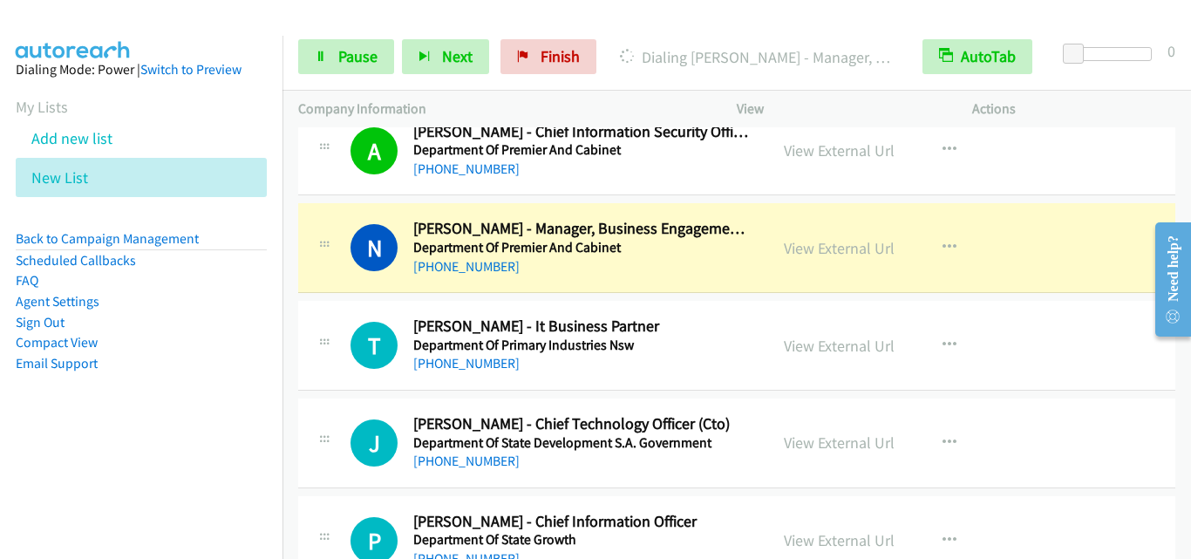
scroll to position [13513, 0]
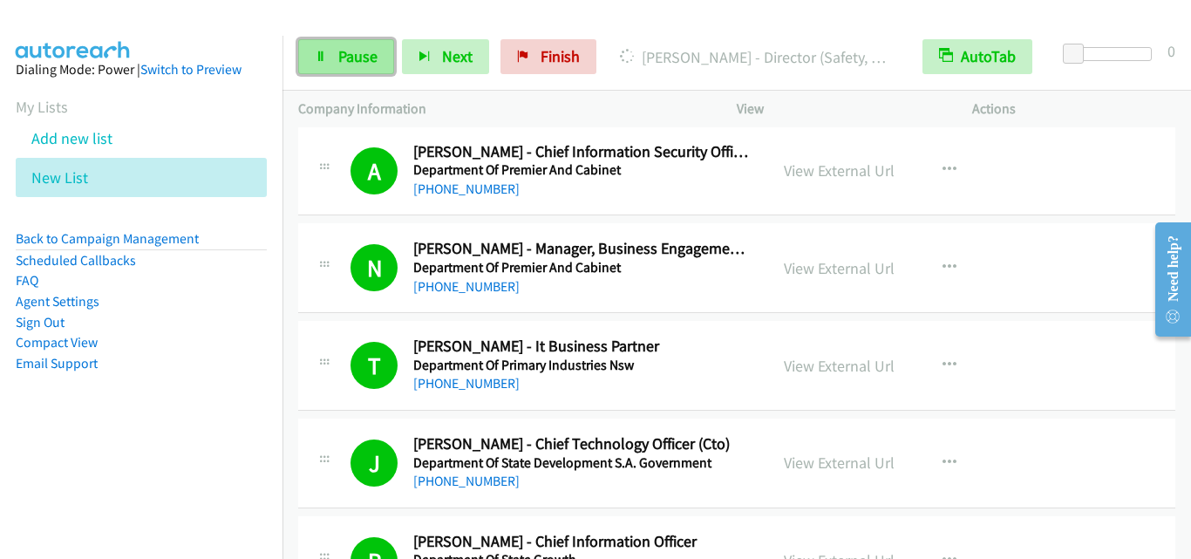
click at [357, 57] on span "Pause" at bounding box center [357, 56] width 39 height 20
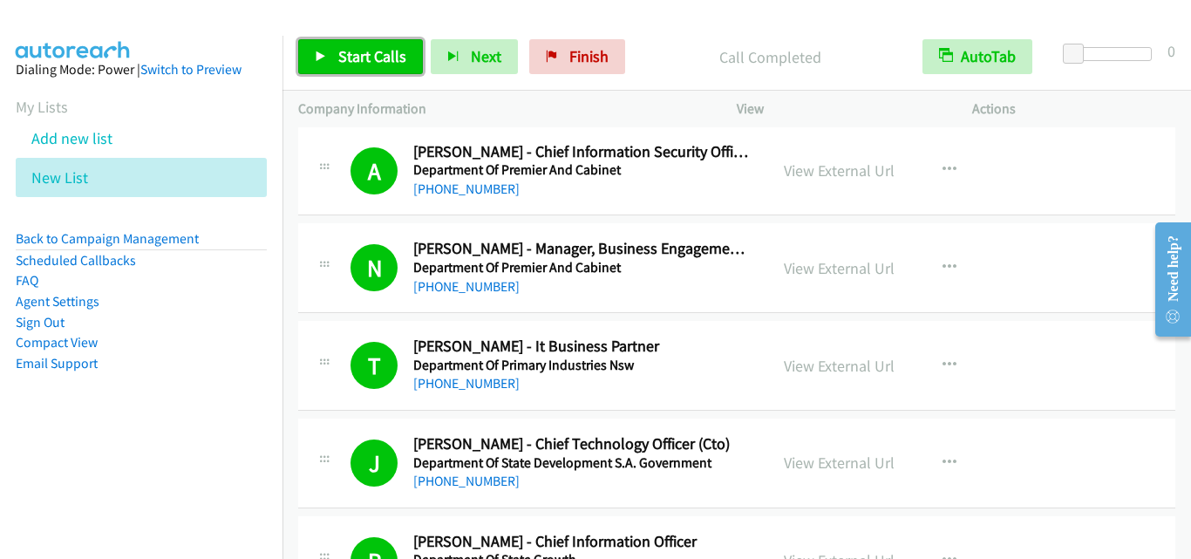
click at [375, 48] on span "Start Calls" at bounding box center [372, 56] width 68 height 20
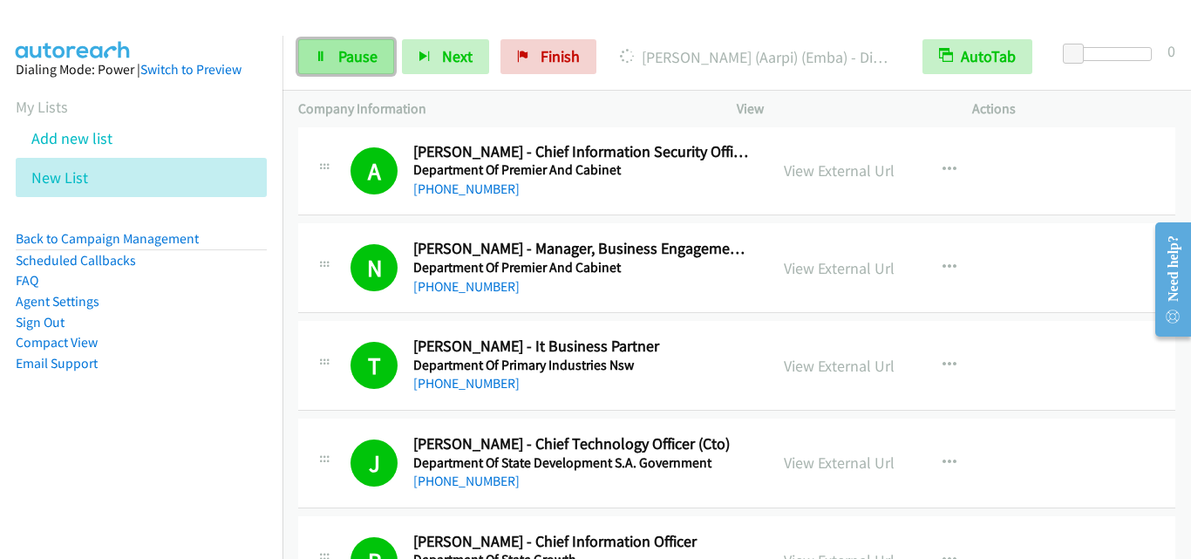
click at [344, 56] on span "Pause" at bounding box center [357, 56] width 39 height 20
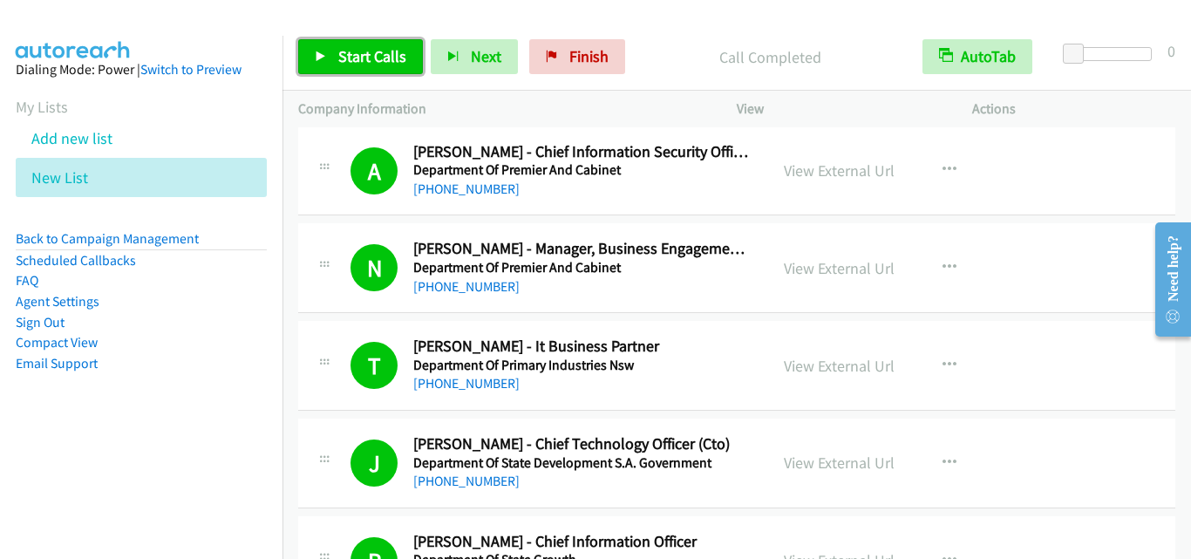
click at [355, 70] on link "Start Calls" at bounding box center [360, 56] width 125 height 35
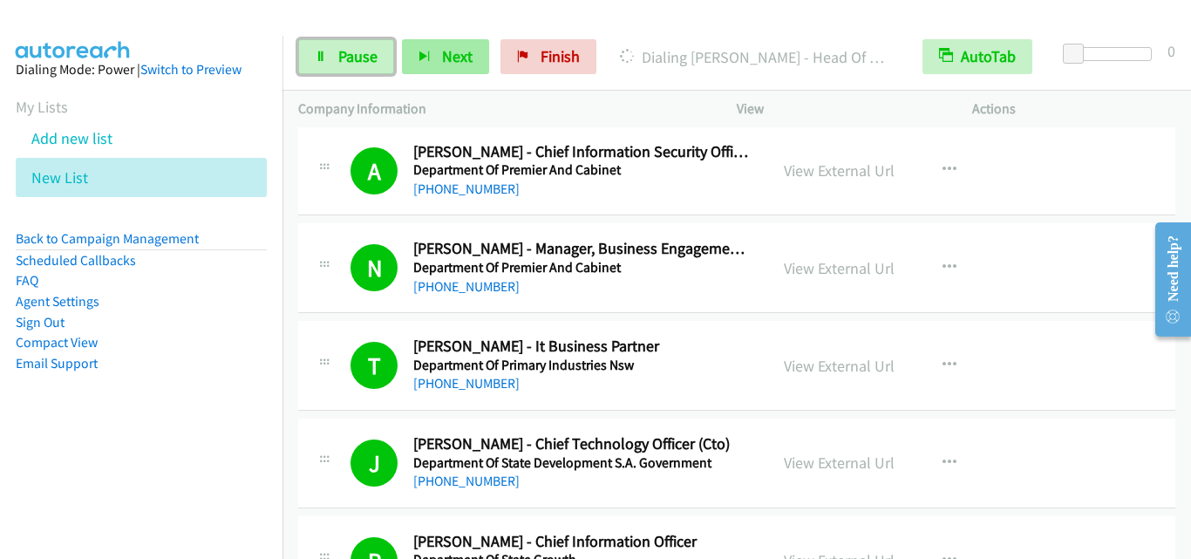
drag, startPoint x: 358, startPoint y: 40, endPoint x: 450, endPoint y: 56, distance: 92.9
click at [358, 40] on link "Pause" at bounding box center [346, 56] width 96 height 35
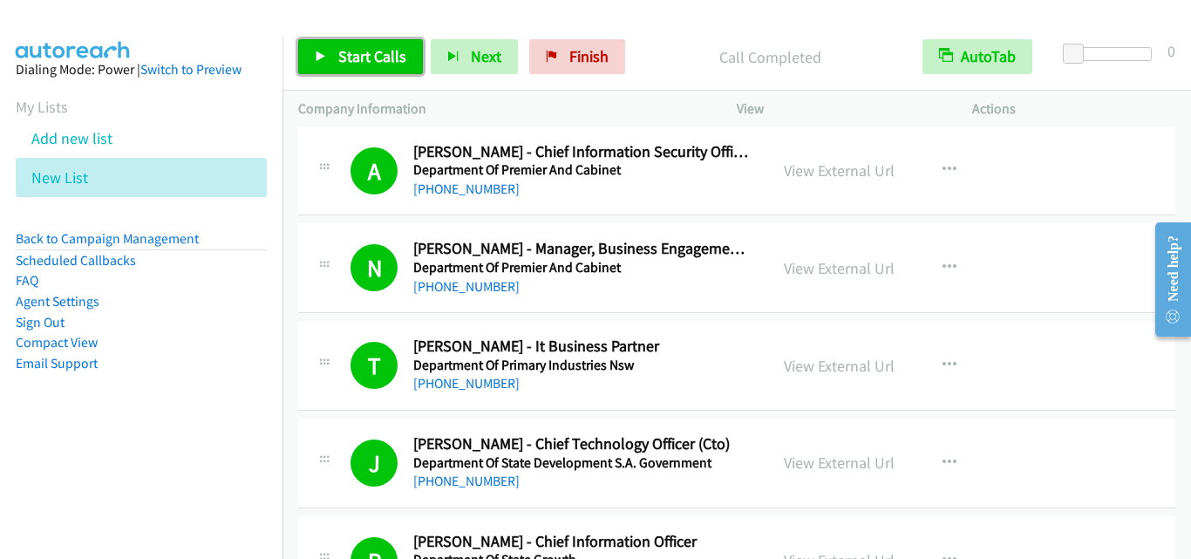
drag, startPoint x: 378, startPoint y: 50, endPoint x: 847, endPoint y: 25, distance: 470.6
click at [378, 49] on span "Start Calls" at bounding box center [372, 56] width 68 height 20
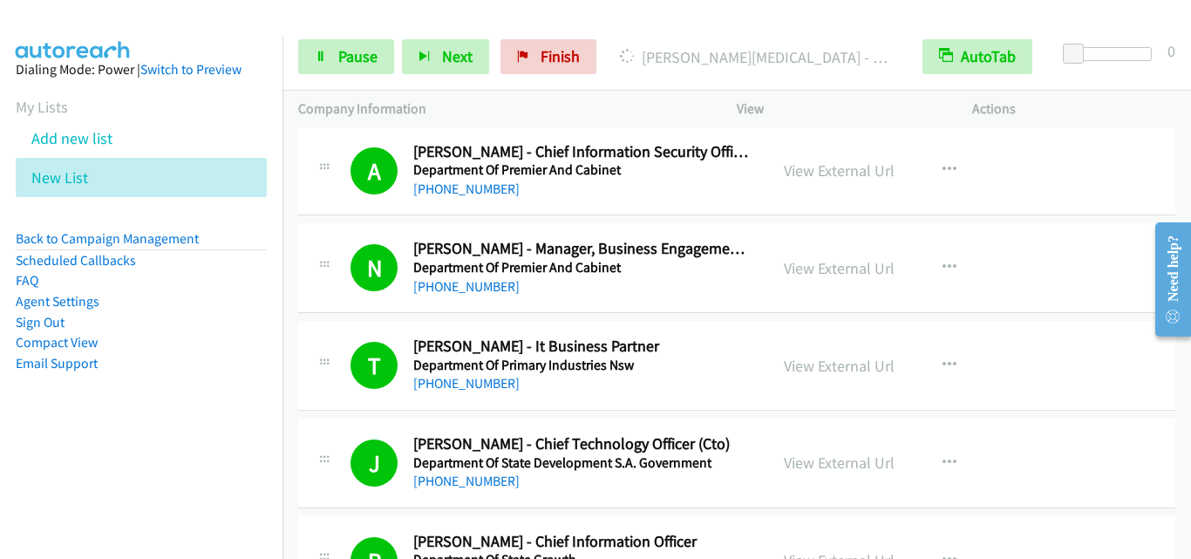
click at [334, 34] on div "Start Calls Pause Next Finish Dialing Ray Callus - Gm Group It AutoTab AutoTab 0" at bounding box center [736, 57] width 908 height 67
click at [333, 54] on link "Pause" at bounding box center [346, 56] width 96 height 35
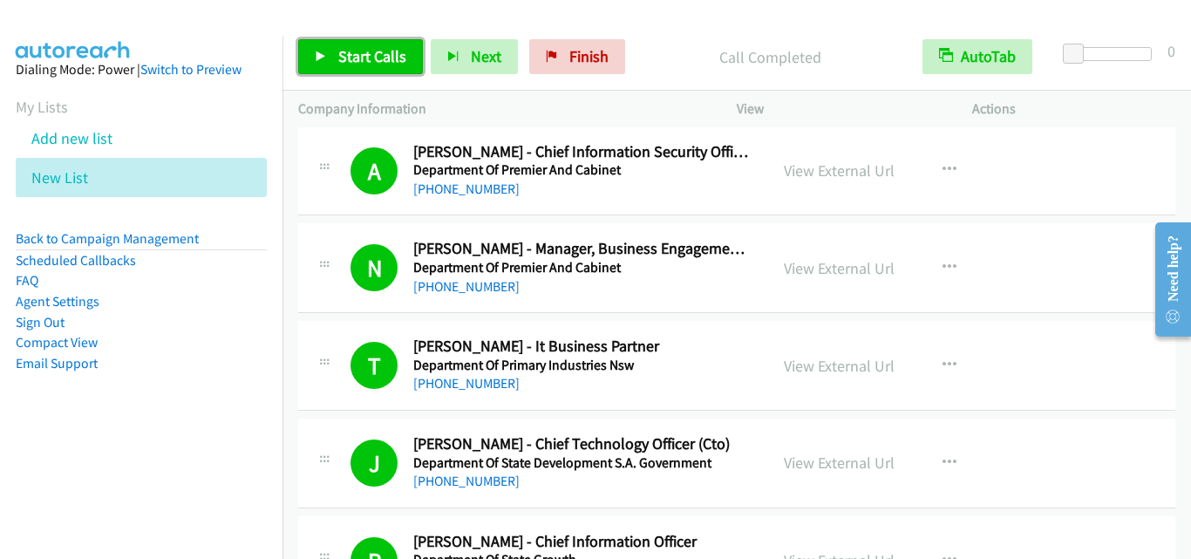
drag, startPoint x: 370, startPoint y: 51, endPoint x: 561, endPoint y: 5, distance: 196.4
click at [371, 51] on span "Start Calls" at bounding box center [372, 56] width 68 height 20
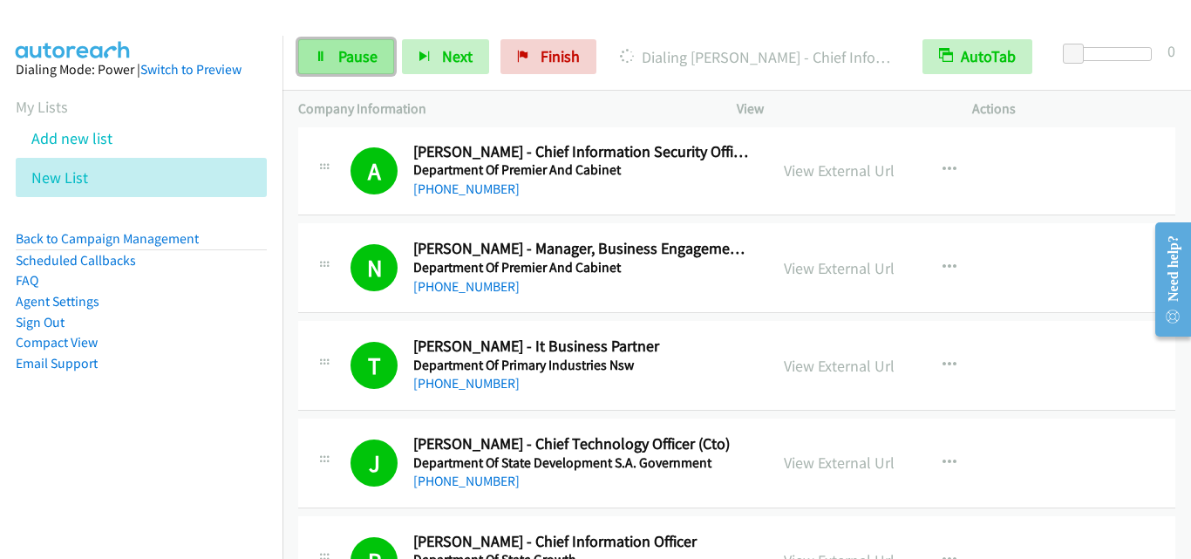
click at [357, 66] on link "Pause" at bounding box center [346, 56] width 96 height 35
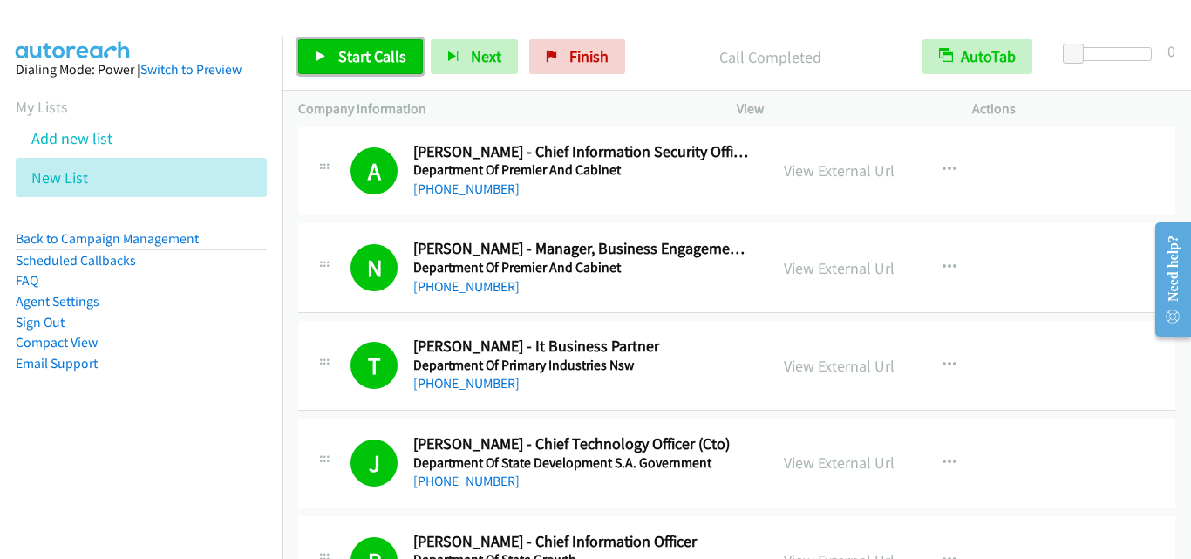
click at [370, 43] on link "Start Calls" at bounding box center [360, 56] width 125 height 35
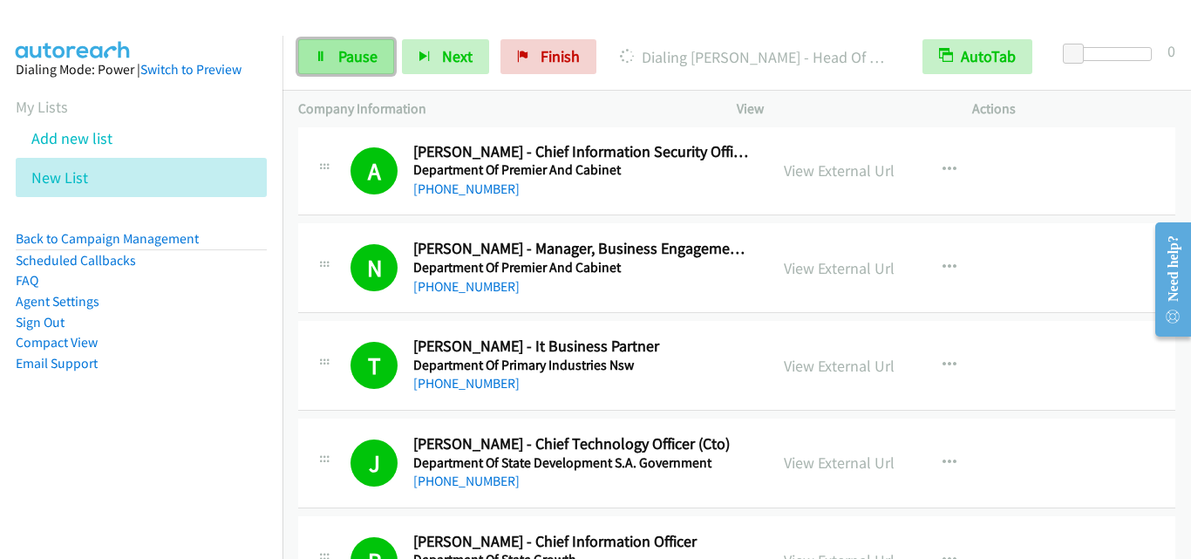
click at [356, 60] on span "Pause" at bounding box center [357, 56] width 39 height 20
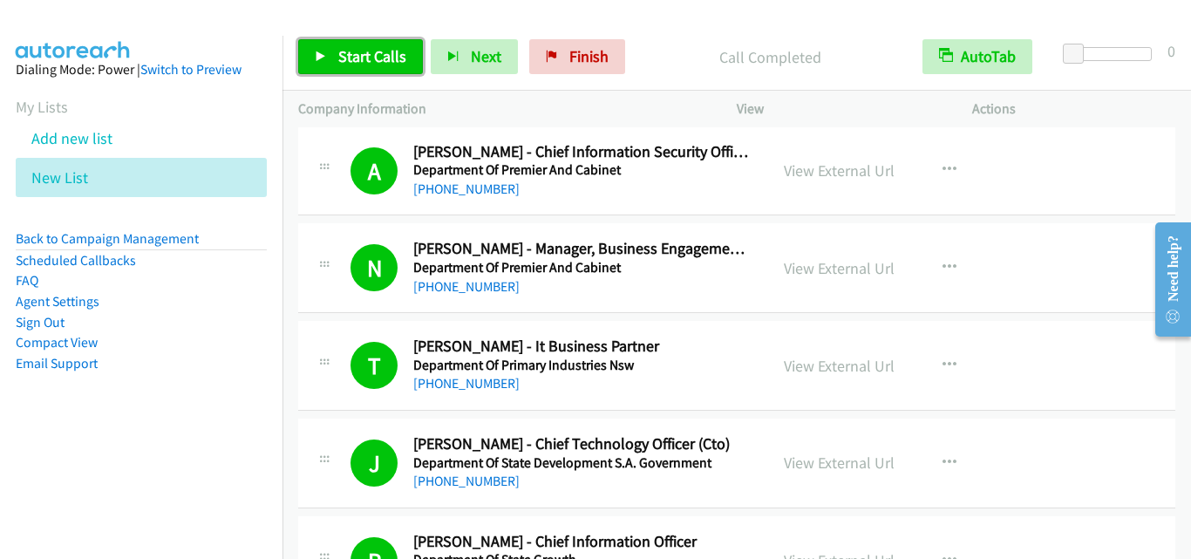
click at [375, 55] on span "Start Calls" at bounding box center [372, 56] width 68 height 20
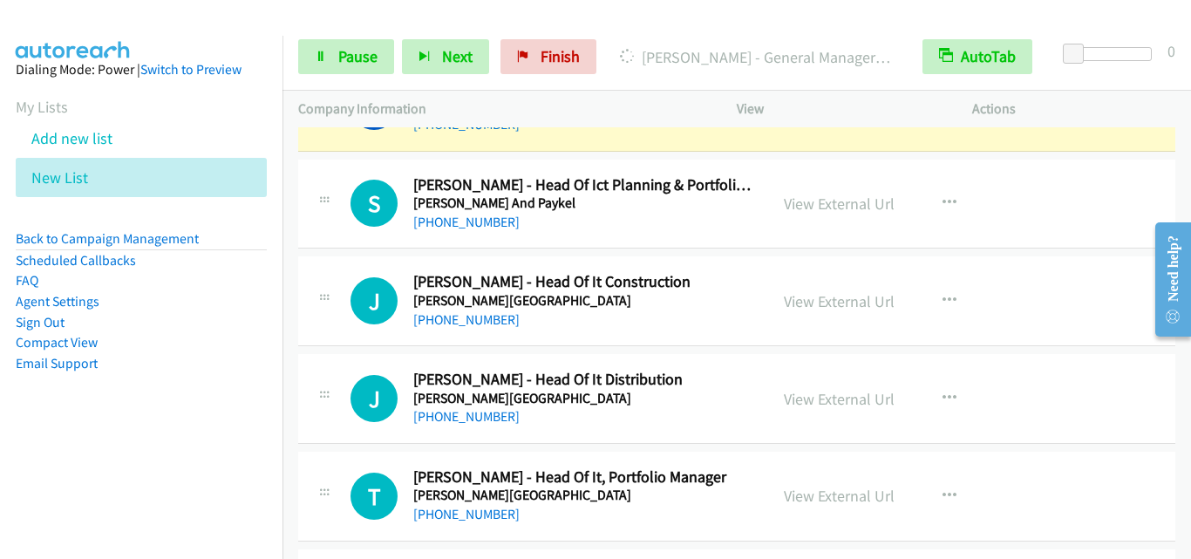
scroll to position [18570, 0]
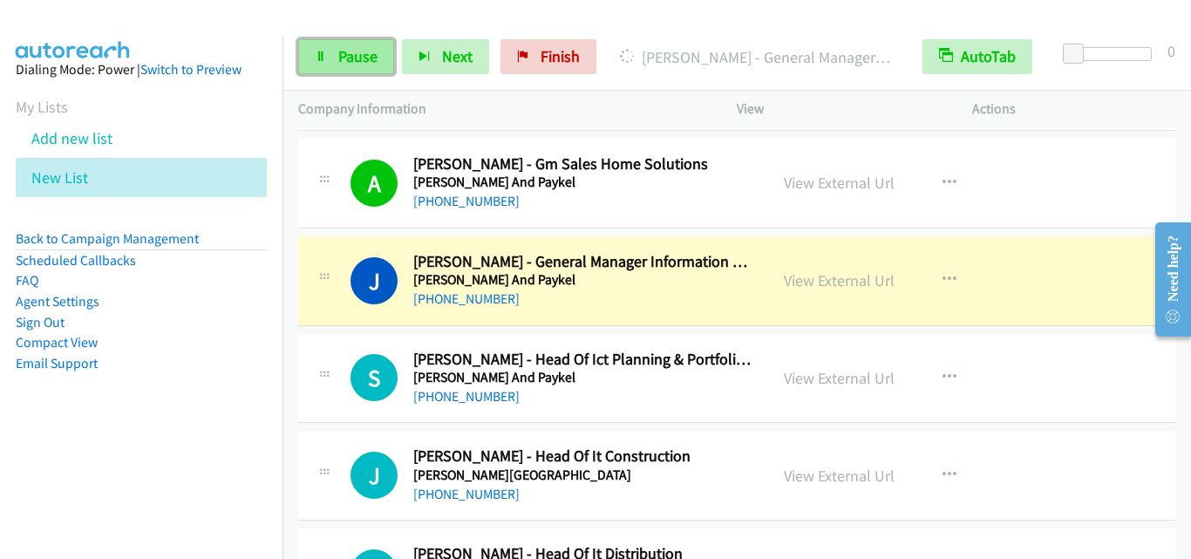
click at [341, 51] on span "Pause" at bounding box center [357, 56] width 39 height 20
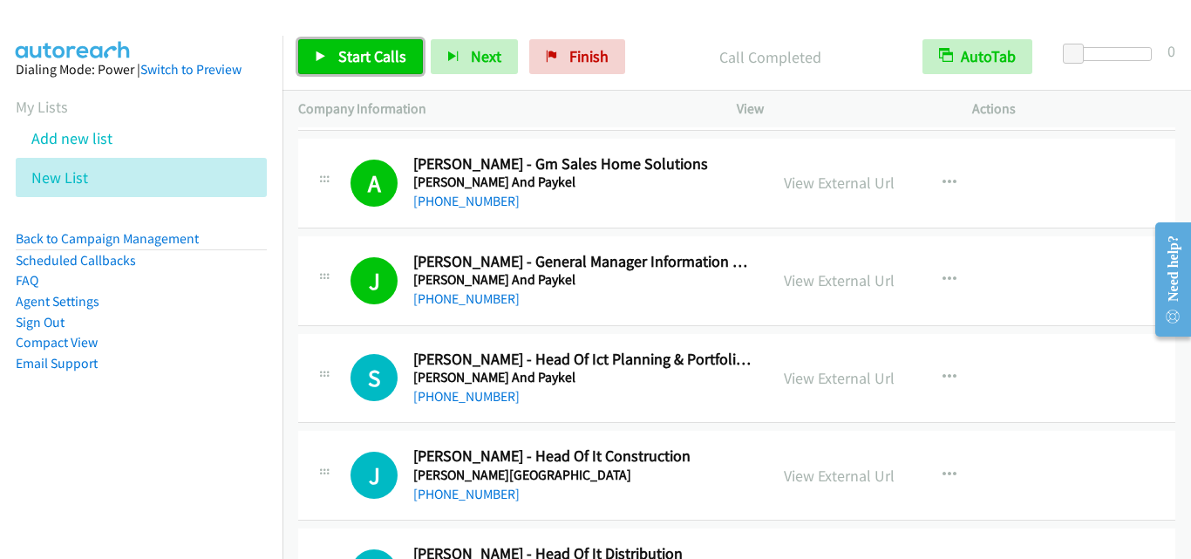
click at [391, 56] on span "Start Calls" at bounding box center [372, 56] width 68 height 20
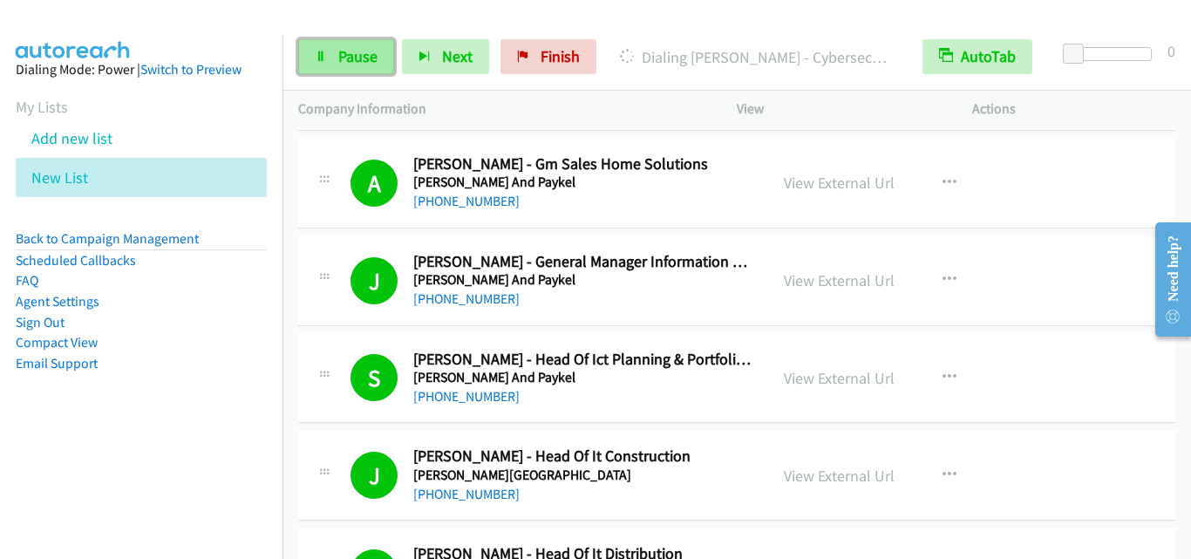
click at [348, 50] on span "Pause" at bounding box center [357, 56] width 39 height 20
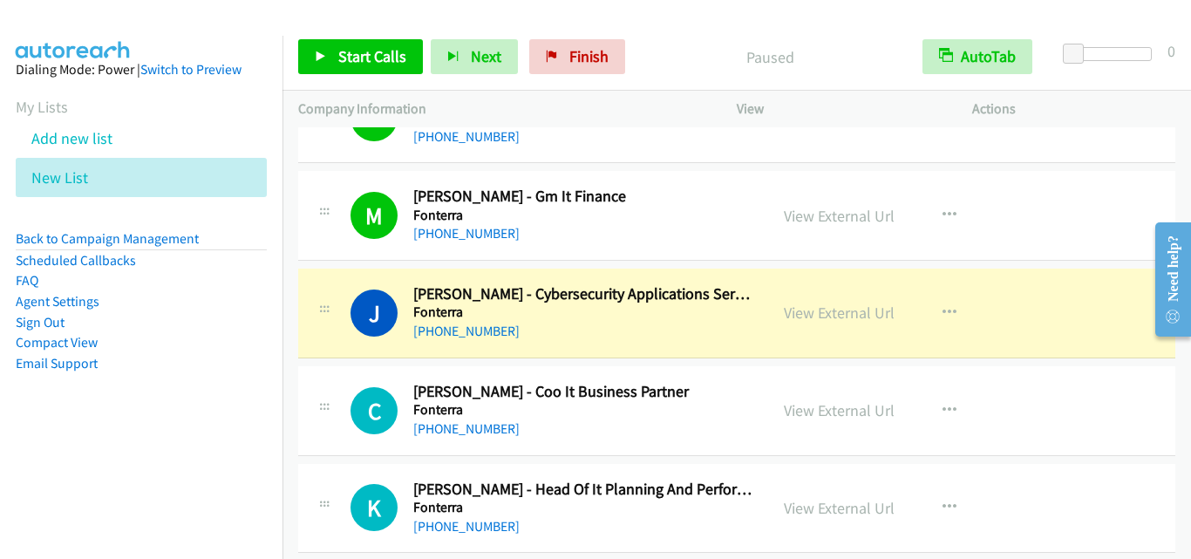
scroll to position [20488, 0]
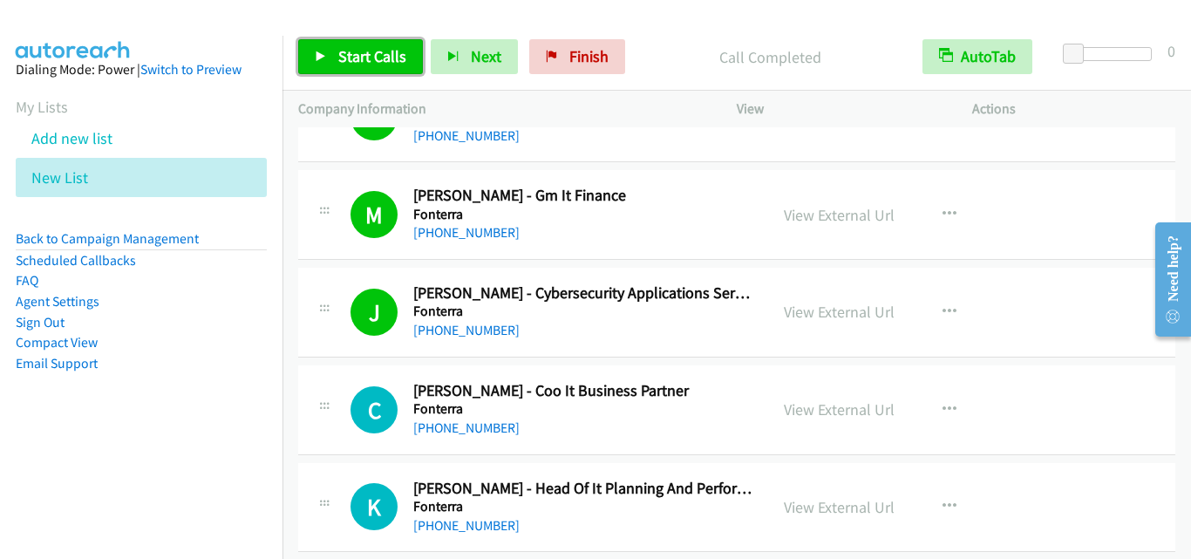
click at [352, 62] on span "Start Calls" at bounding box center [372, 56] width 68 height 20
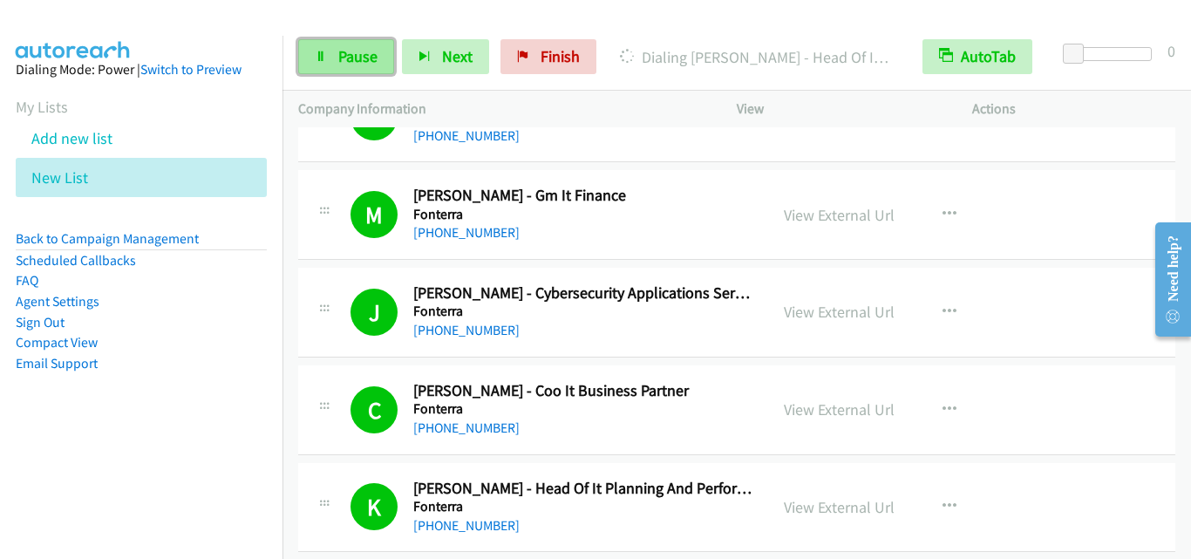
click at [341, 62] on span "Pause" at bounding box center [357, 56] width 39 height 20
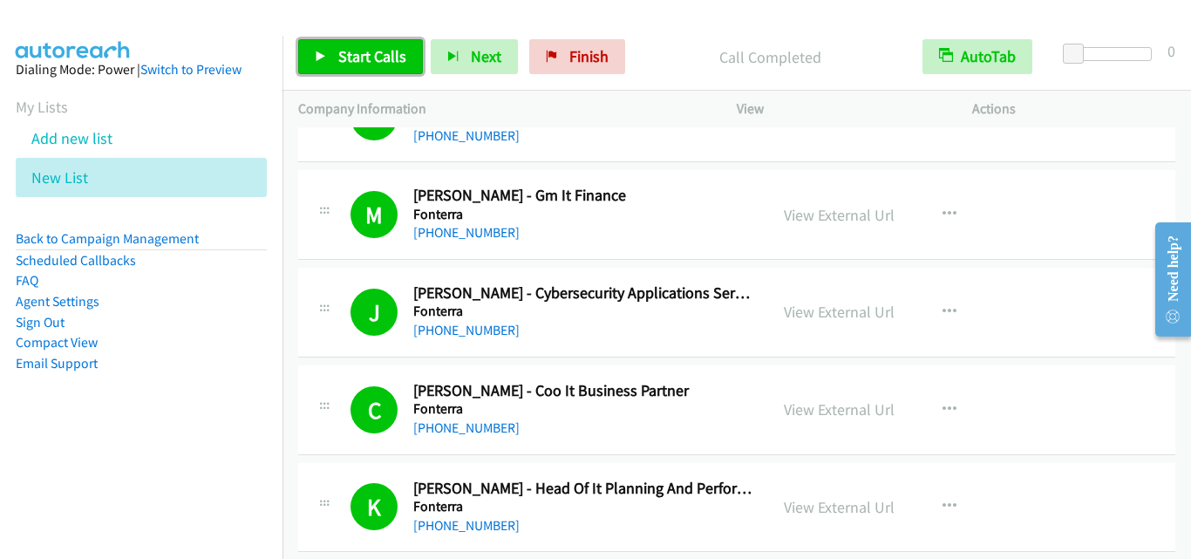
click at [363, 57] on span "Start Calls" at bounding box center [372, 56] width 68 height 20
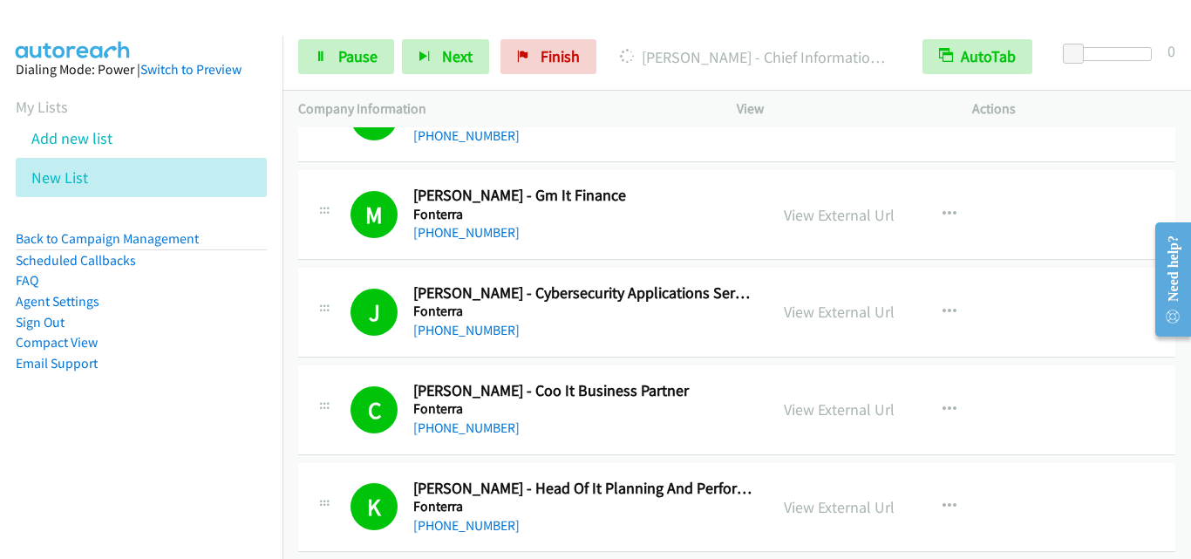
click at [670, 512] on h5 "Fonterra" at bounding box center [582, 506] width 339 height 17
